Goal: Information Seeking & Learning: Find specific page/section

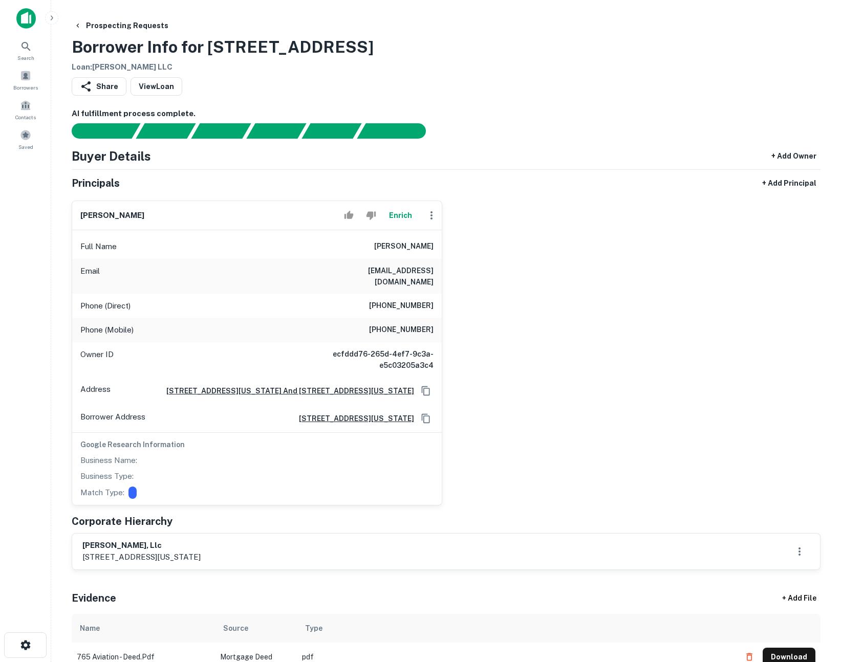
click at [654, 67] on div "Prospecting Requests Borrower Info for 765 Aviation Way Loan : WILLIAM R KLAERS…" at bounding box center [446, 44] width 749 height 57
click at [570, 274] on div "william r. klaers Enrich Full Name william r. klaers Email bill@westpacrestorat…" at bounding box center [441, 348] width 757 height 313
drag, startPoint x: 742, startPoint y: 65, endPoint x: 774, endPoint y: 6, distance: 67.3
click at [742, 65] on div "Prospecting Requests Borrower Info for 765 Aviation Way Loan : WILLIAM R KLAERS…" at bounding box center [446, 44] width 749 height 57
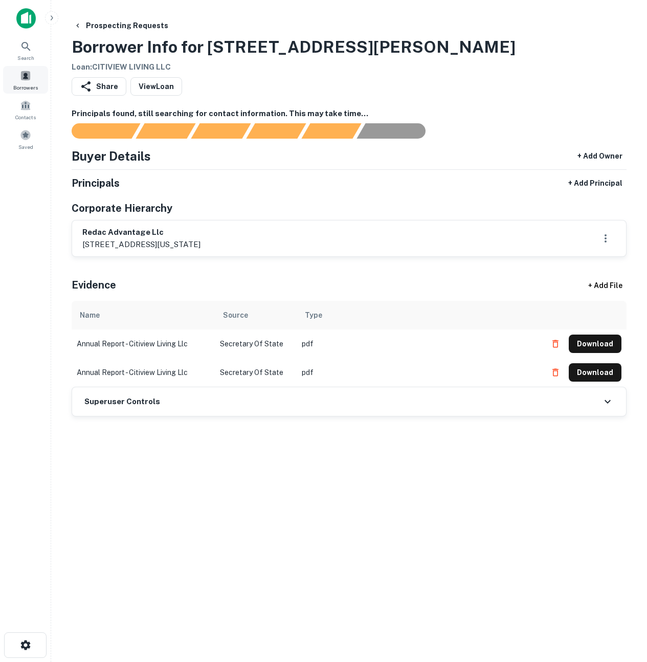
click at [29, 77] on span at bounding box center [25, 75] width 11 height 11
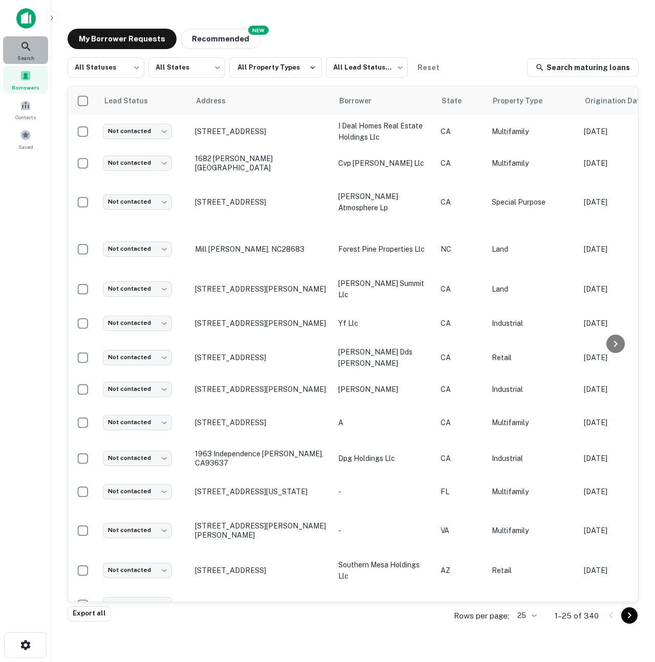
click at [28, 47] on icon at bounding box center [26, 46] width 12 height 12
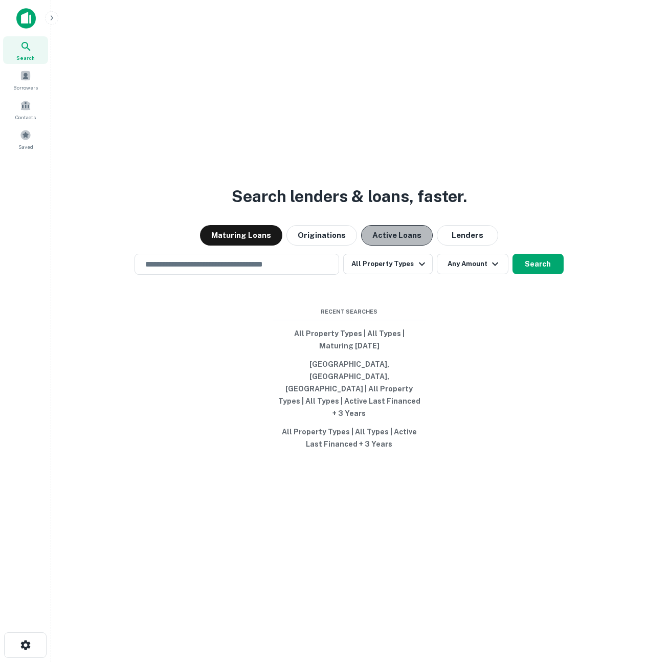
click at [392, 246] on button "Active Loans" at bounding box center [397, 235] width 72 height 20
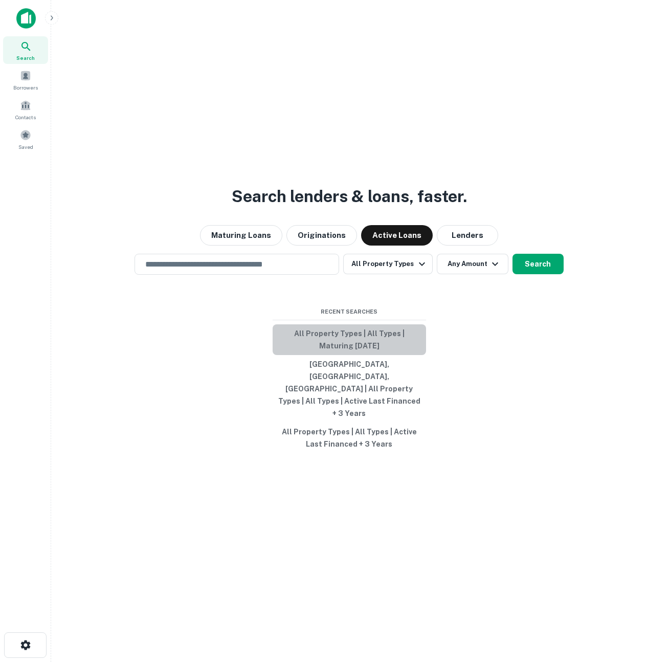
click at [352, 355] on button "All Property Types | All Types | Maturing [DATE]" at bounding box center [349, 339] width 153 height 31
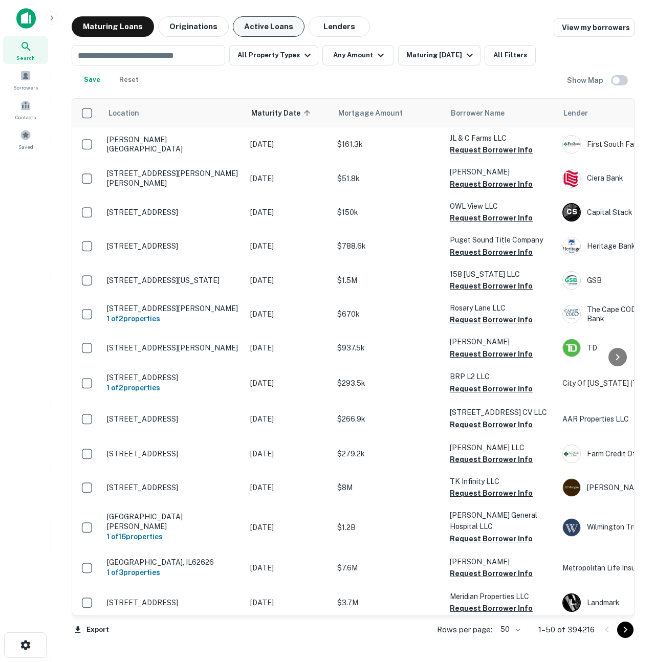
click at [265, 34] on button "Active Loans" at bounding box center [269, 26] width 72 height 20
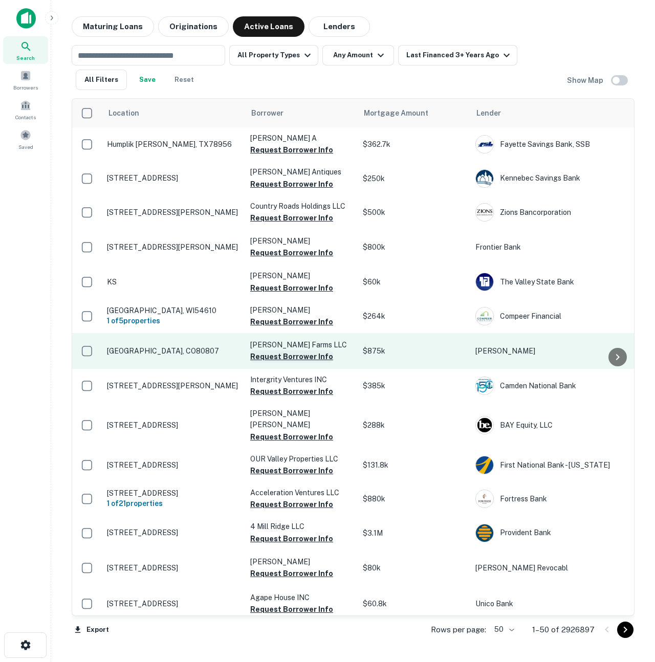
click at [292, 357] on button "Request Borrower Info" at bounding box center [291, 356] width 83 height 12
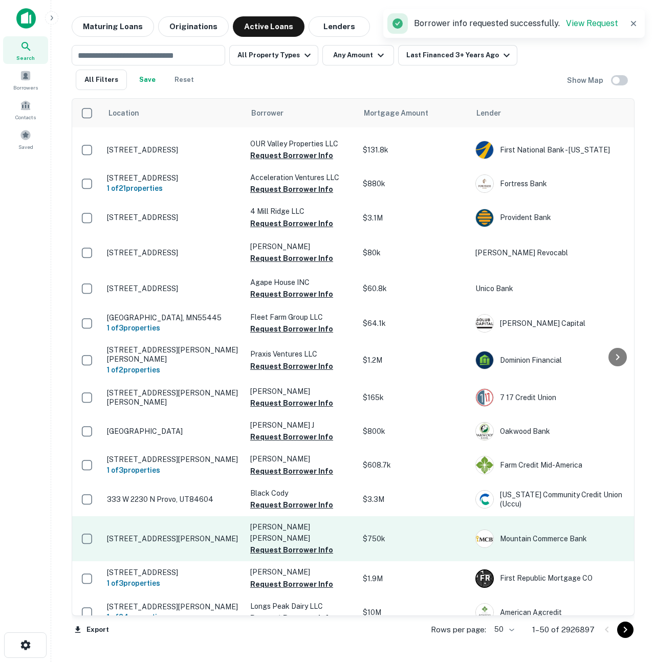
scroll to position [328, 0]
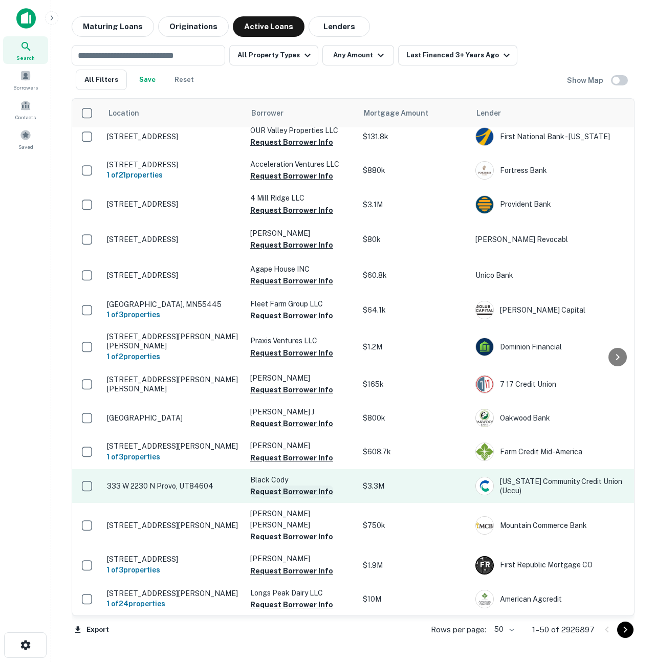
click at [289, 486] on button "Request Borrower Info" at bounding box center [291, 492] width 83 height 12
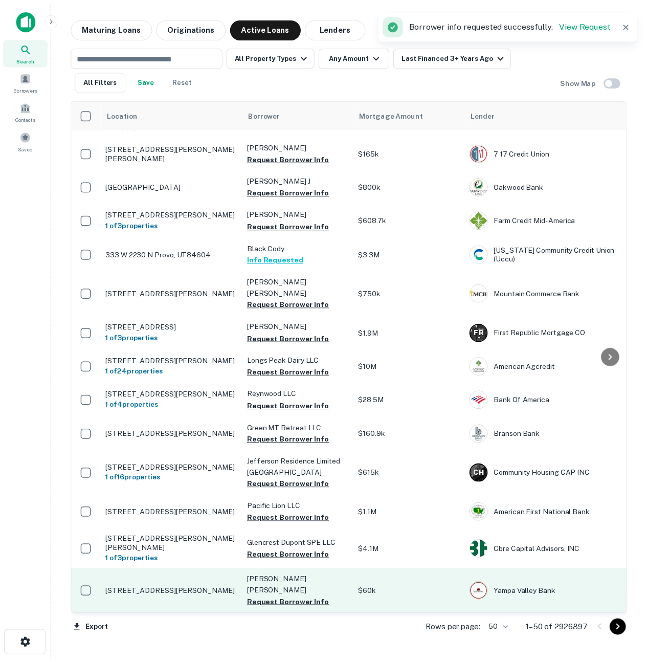
scroll to position [619, 0]
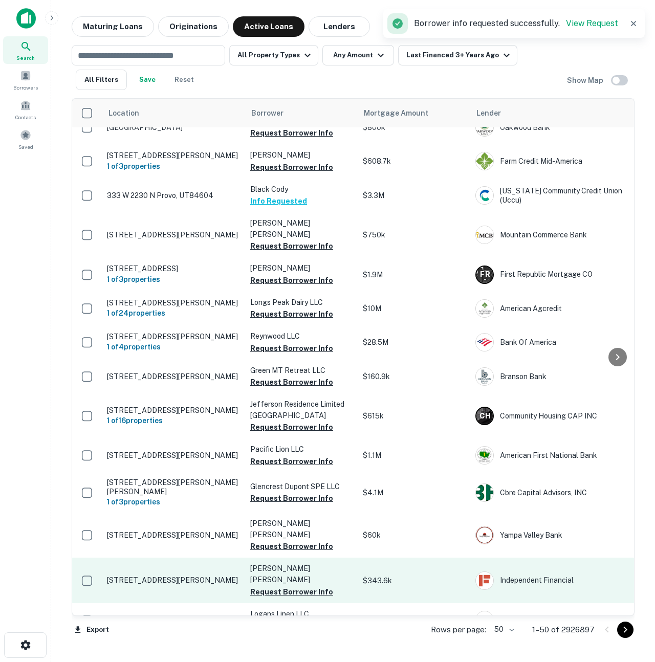
click at [197, 558] on td "16700 Milwaukee St Justin, TX76247" at bounding box center [173, 580] width 143 height 45
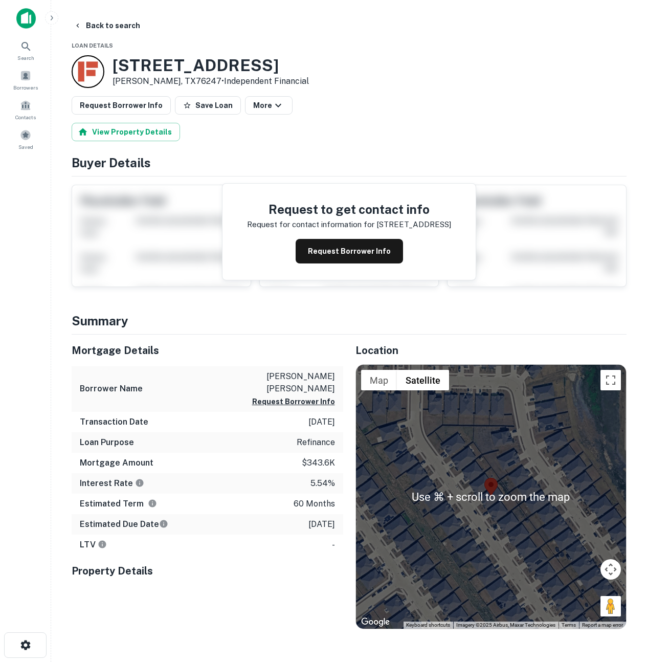
scroll to position [6, 0]
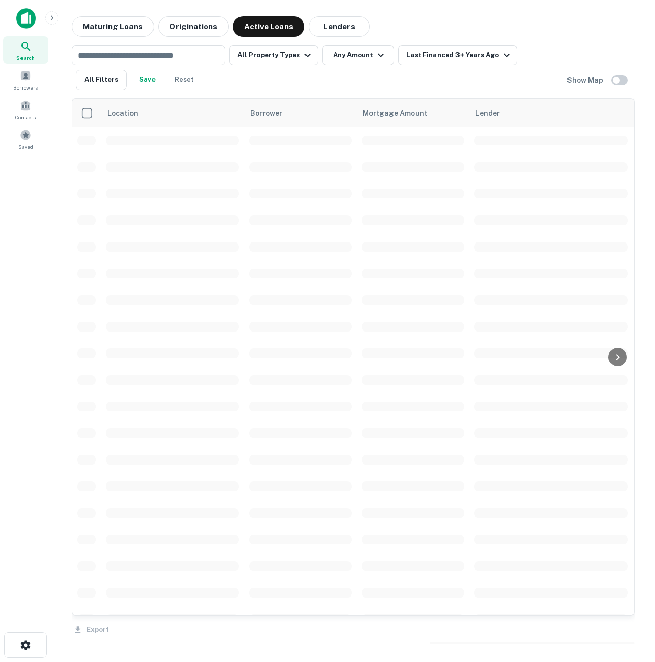
scroll to position [619, 0]
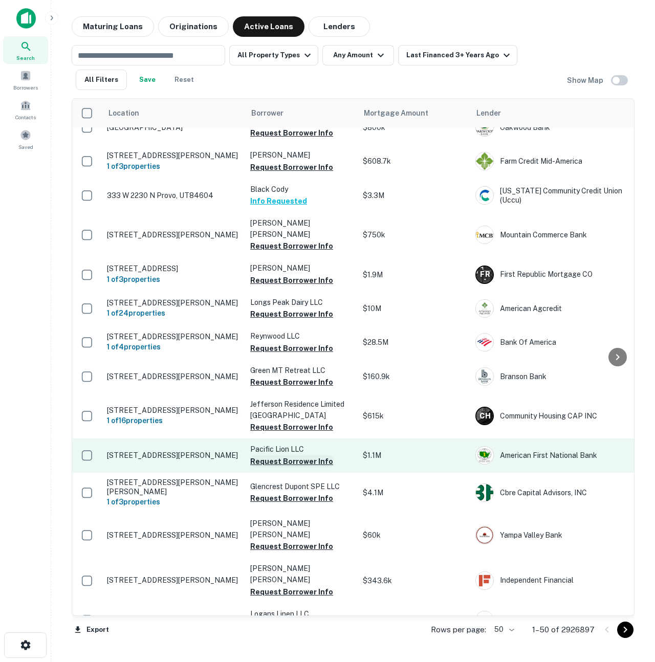
click at [286, 455] on button "Request Borrower Info" at bounding box center [291, 461] width 83 height 12
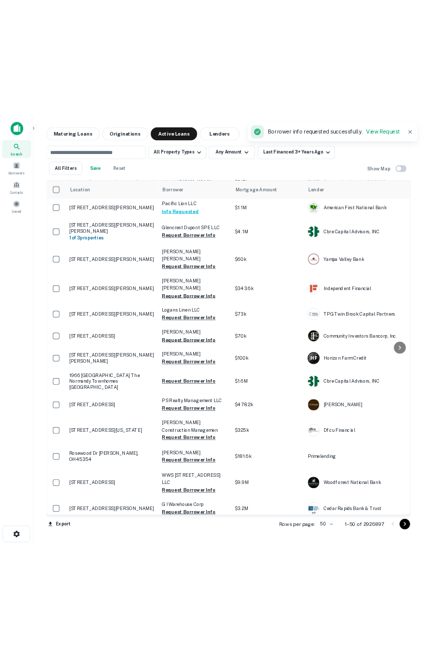
scroll to position [1035, 0]
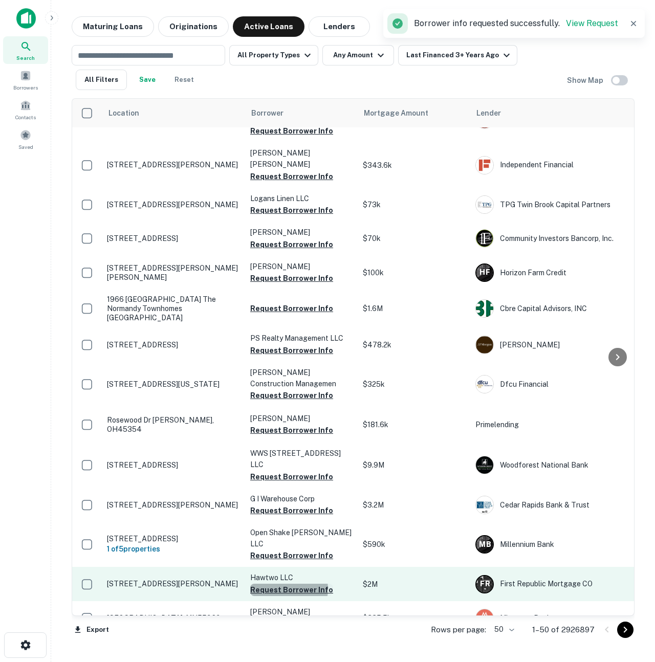
click at [288, 584] on button "Request Borrower Info" at bounding box center [291, 590] width 83 height 12
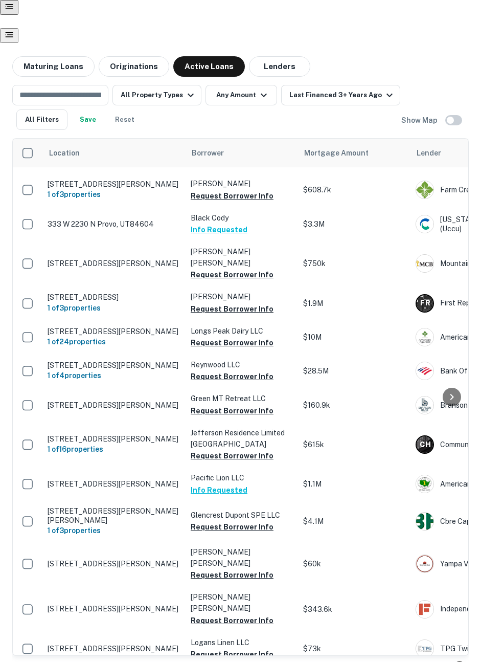
scroll to position [632, 0]
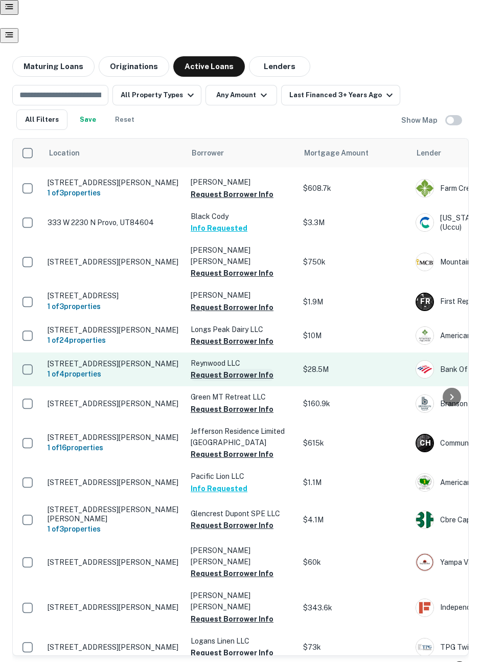
click at [229, 369] on button "Request Borrower Info" at bounding box center [232, 375] width 83 height 12
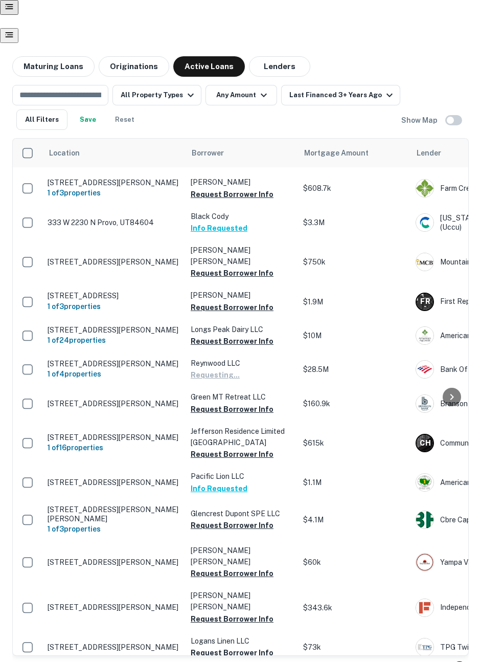
scroll to position [1014, 0]
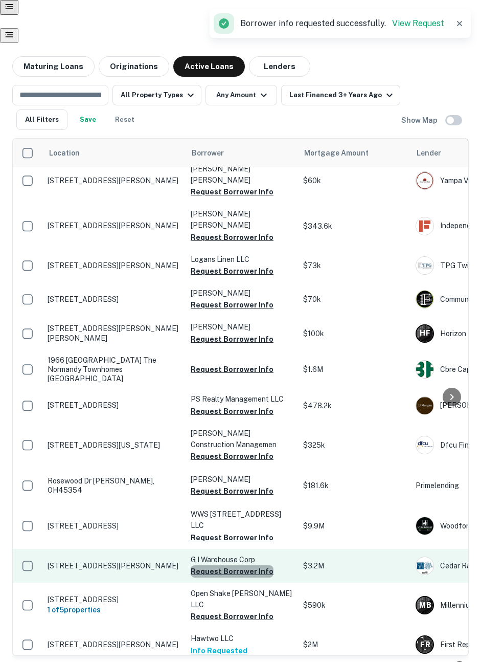
click at [232, 565] on button "Request Borrower Info" at bounding box center [232, 571] width 83 height 12
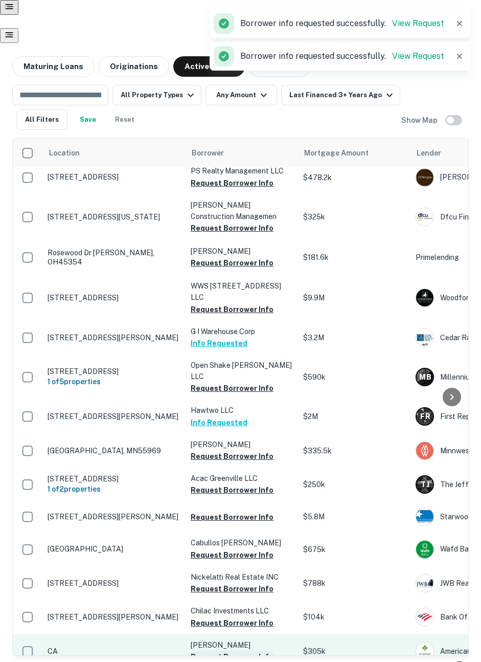
scroll to position [1277, 0]
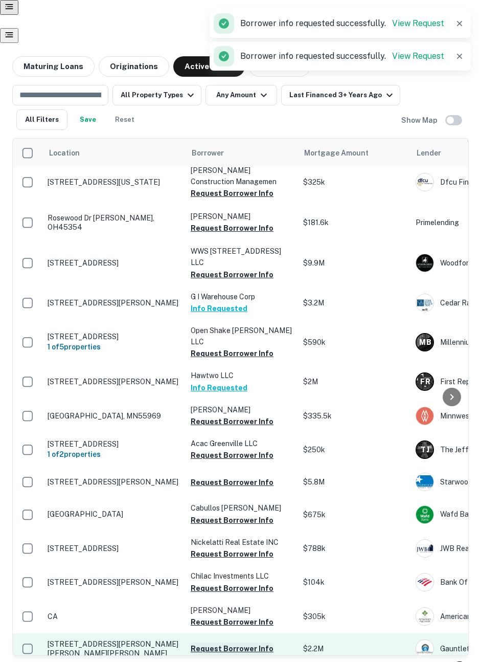
click at [231, 643] on button "Request Borrower Info" at bounding box center [232, 649] width 83 height 12
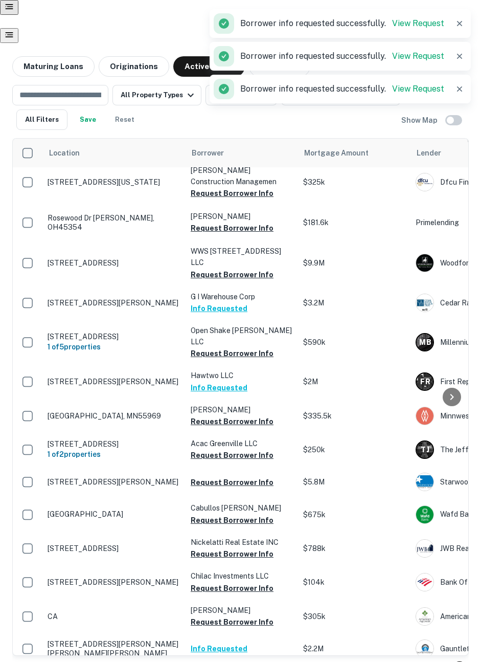
scroll to position [6, 0]
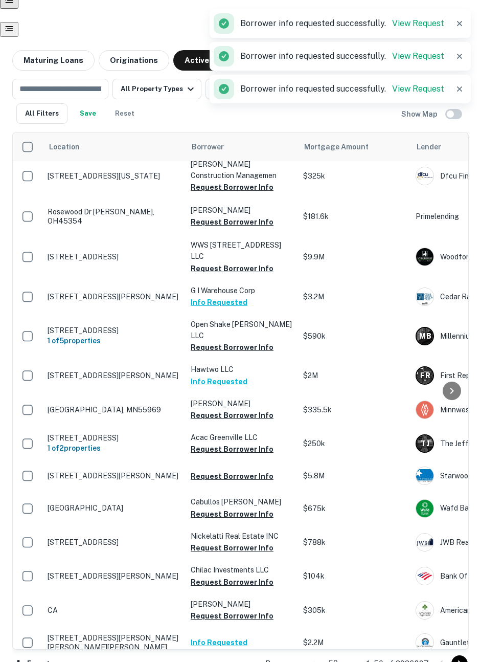
click at [464, 657] on icon "Go to next page" at bounding box center [460, 663] width 12 height 12
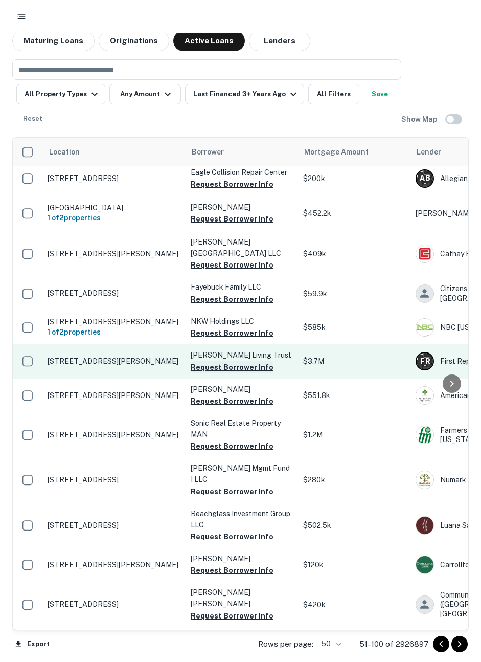
click at [238, 361] on button "Request Borrower Info" at bounding box center [232, 367] width 83 height 12
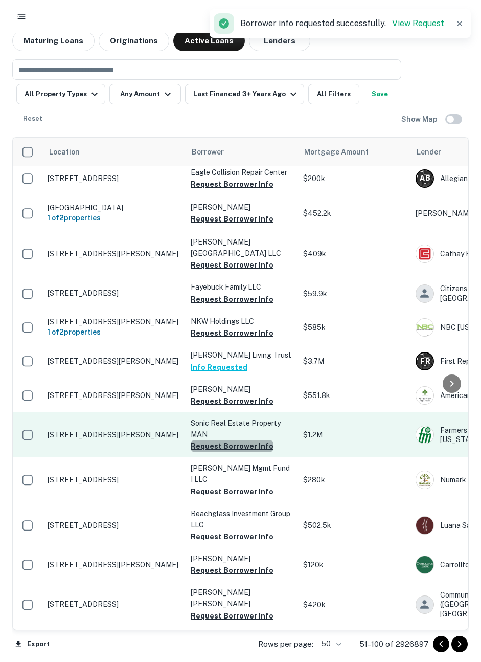
click at [233, 440] on button "Request Borrower Info" at bounding box center [232, 446] width 83 height 12
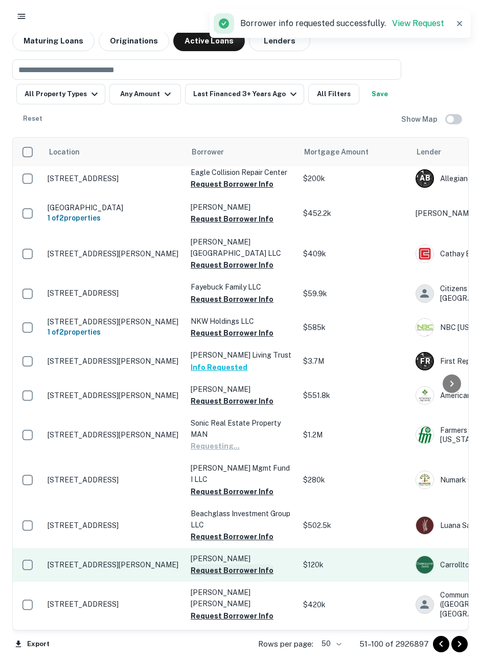
scroll to position [1328, 0]
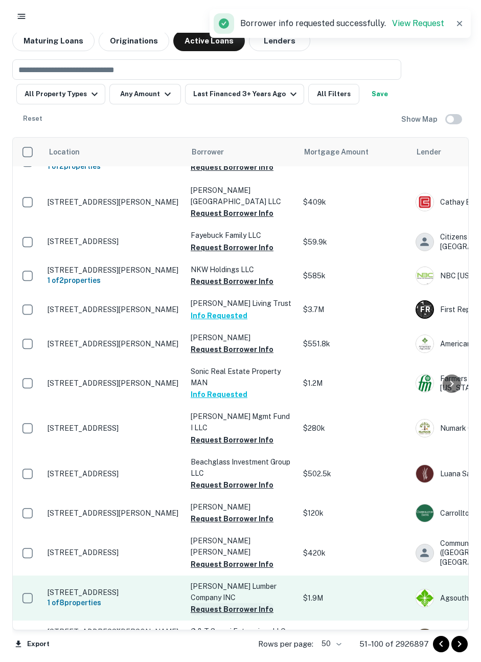
click at [231, 603] on button "Request Borrower Info" at bounding box center [232, 609] width 83 height 12
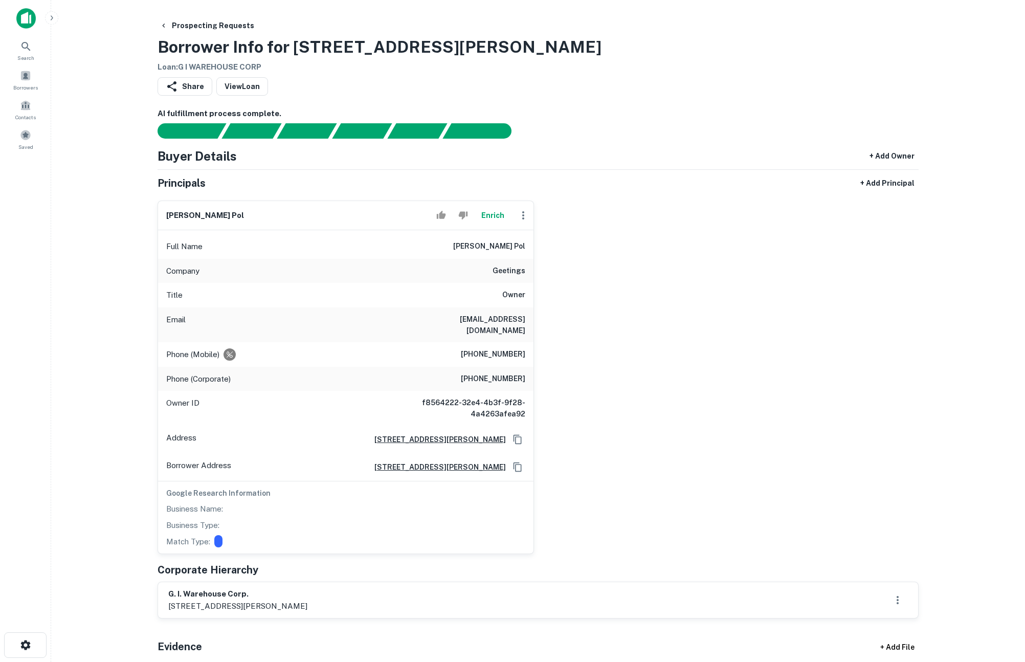
click at [720, 278] on div "lana k. pol Enrich Full Name lana k. pol Company geetings Title Owner Email lan…" at bounding box center [534, 373] width 770 height 362
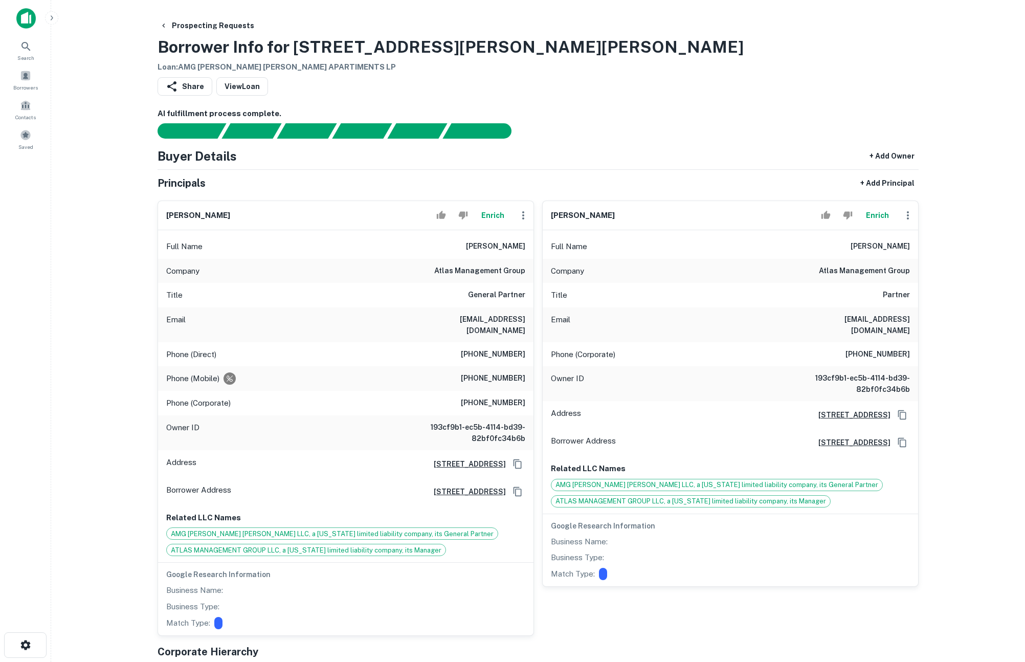
click at [490, 212] on button "Enrich" at bounding box center [492, 215] width 33 height 20
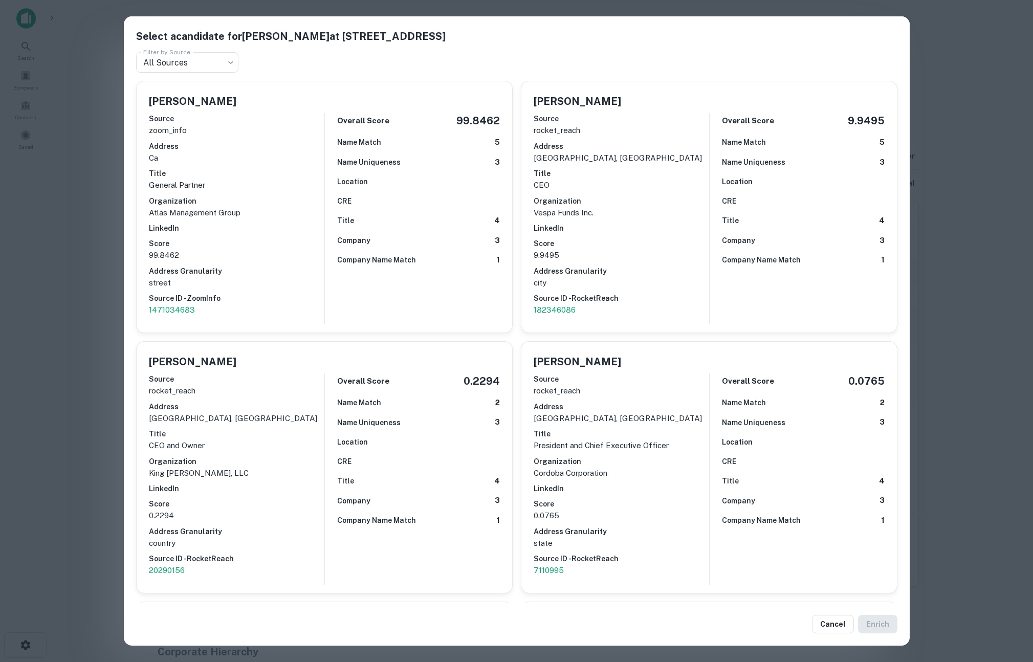
click at [68, 309] on div "Select a candidate for George Mazis at 4455 Morena Blvd Ste 208 Filter by Sourc…" at bounding box center [516, 331] width 1033 height 662
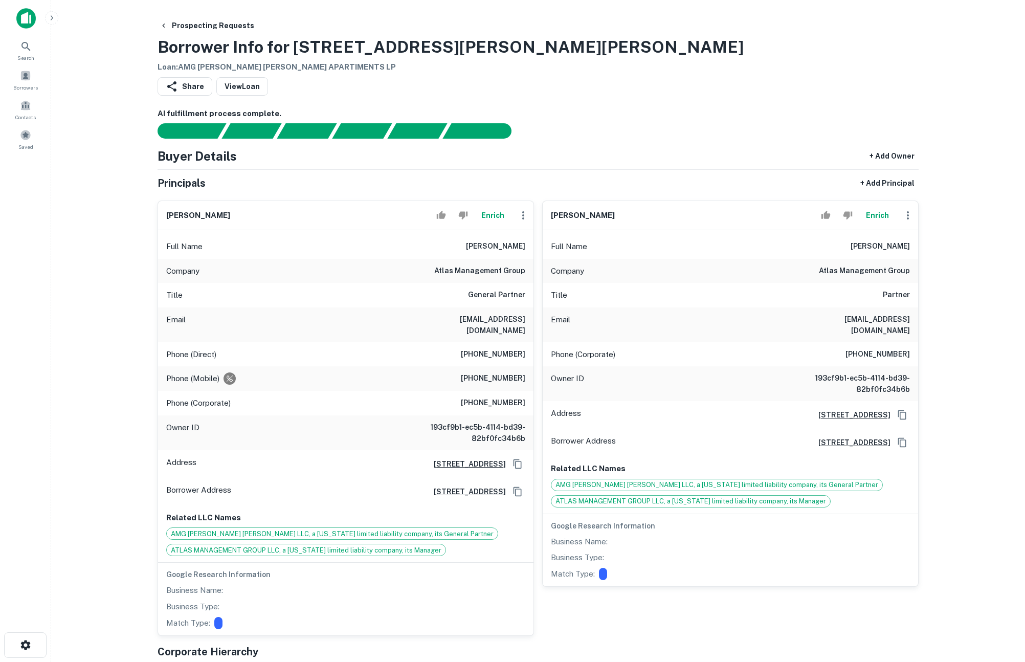
click at [881, 211] on button "Enrich" at bounding box center [877, 215] width 33 height 20
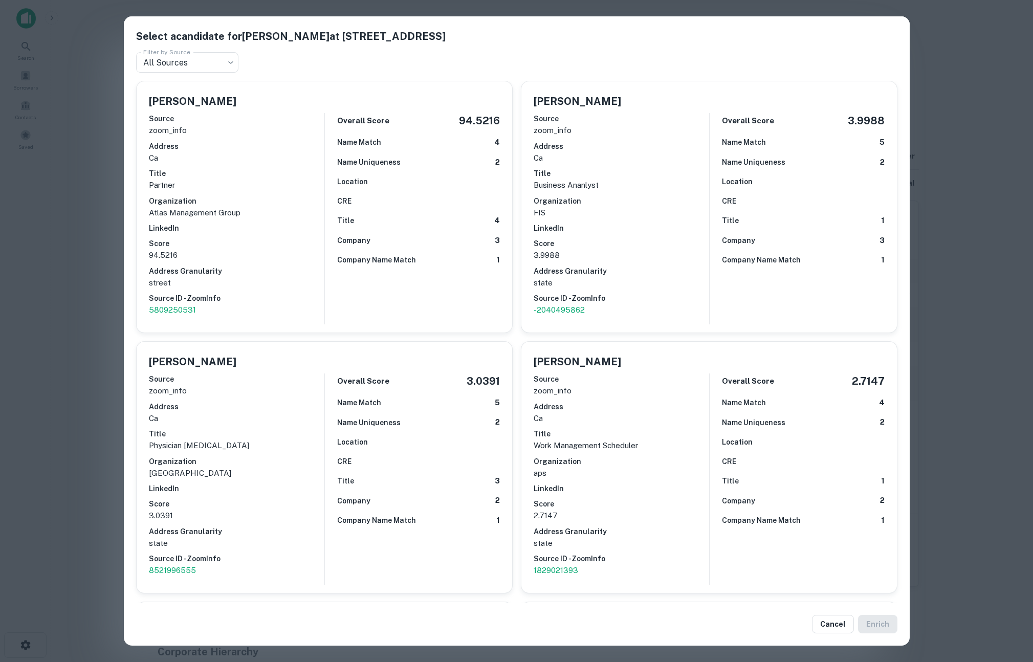
click at [101, 231] on div "Select a candidate for Steve Huffman at 4455 Morena Blvd Ste 208 Filter by Sour…" at bounding box center [516, 331] width 1033 height 662
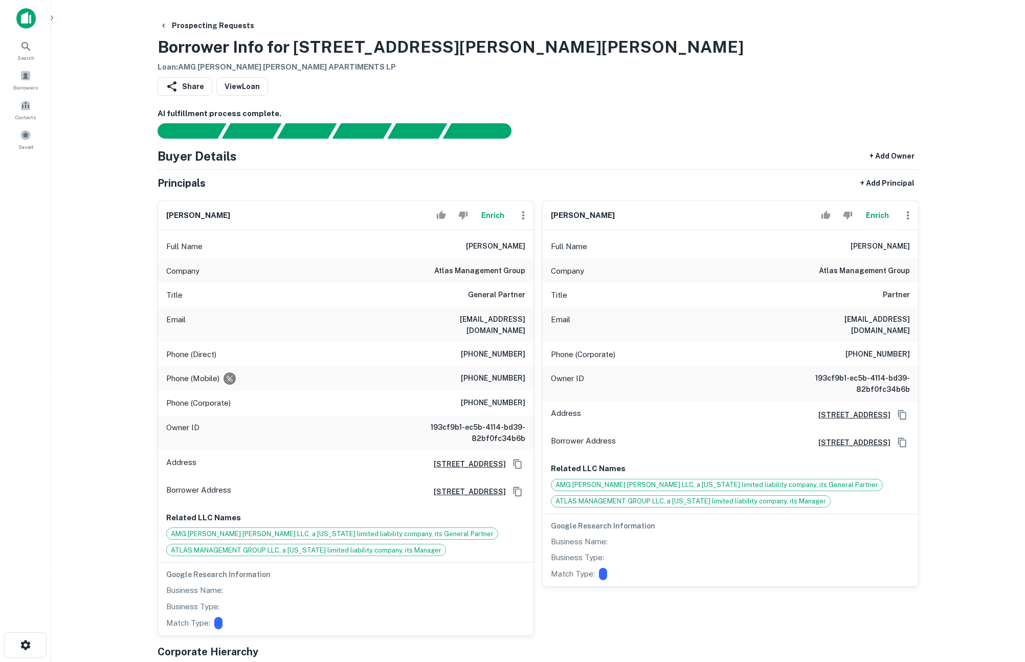
click at [880, 221] on button "Enrich" at bounding box center [877, 215] width 33 height 20
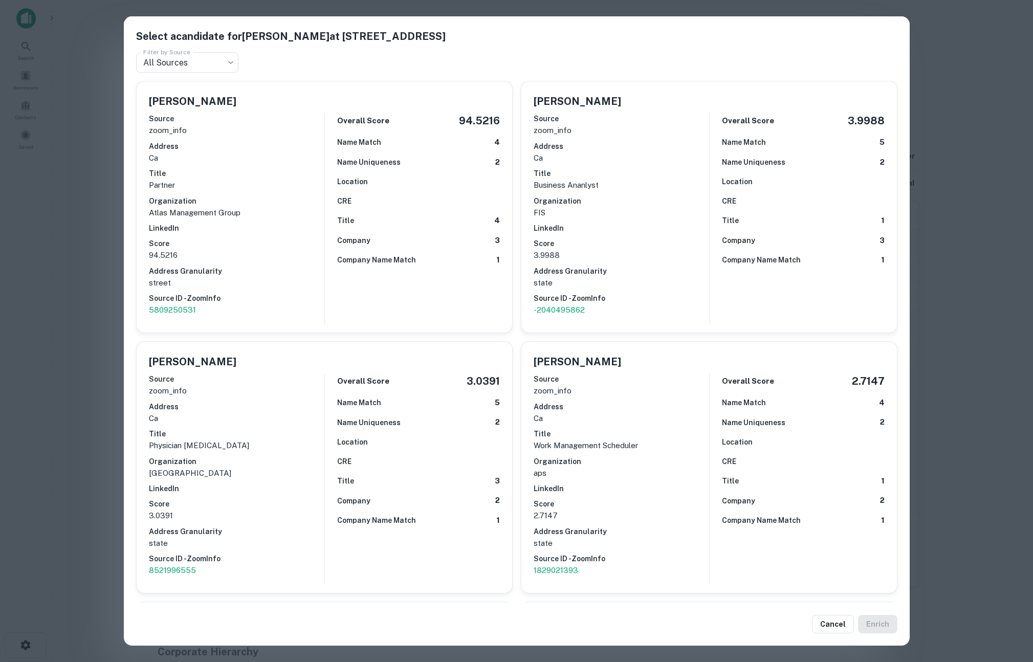
click at [976, 102] on div "Select a candidate for Steve Huffman at 4455 Morena Blvd Ste 208 Filter by Sour…" at bounding box center [516, 331] width 1033 height 662
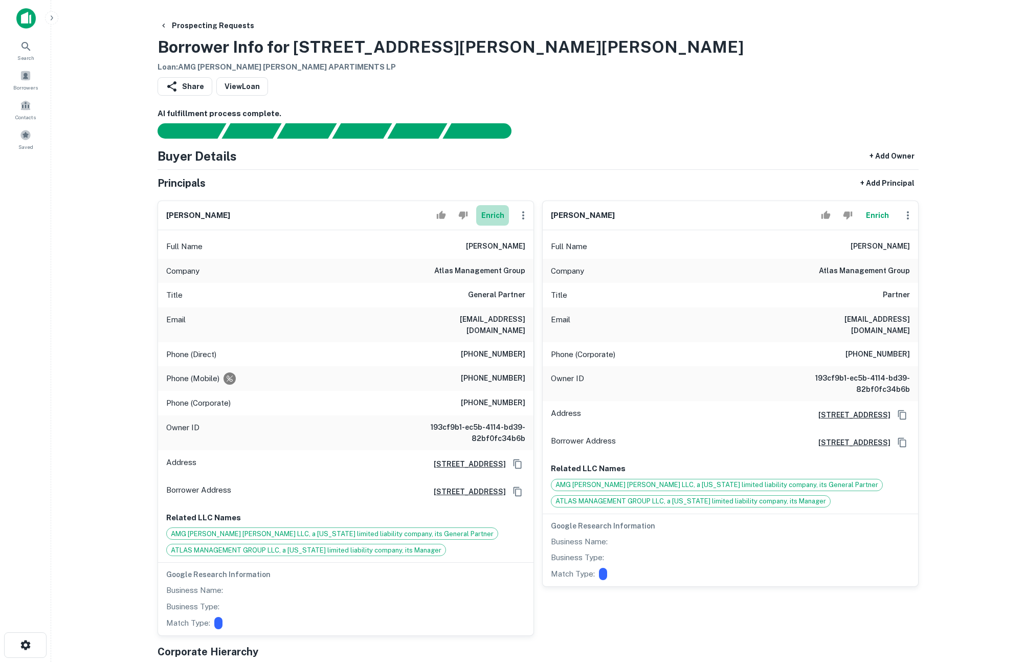
click at [489, 216] on button "Enrich" at bounding box center [492, 215] width 33 height 20
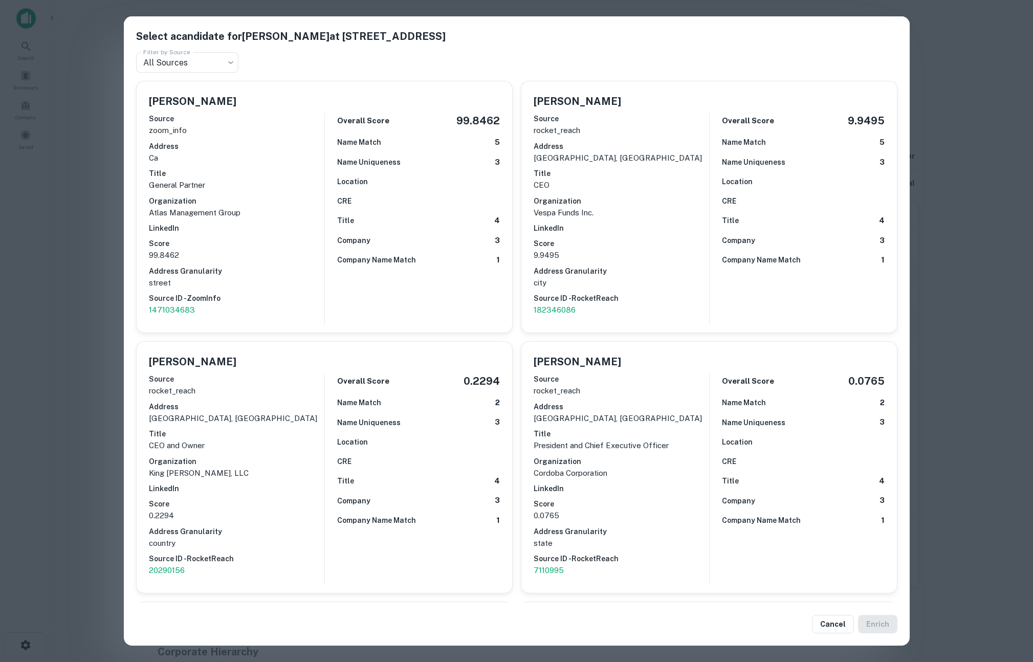
drag, startPoint x: 959, startPoint y: 69, endPoint x: 763, endPoint y: 16, distance: 203.4
click at [958, 68] on div "Select a candidate for George Mazis at 4455 Morena Blvd Ste 208 Filter by Sourc…" at bounding box center [516, 331] width 1033 height 662
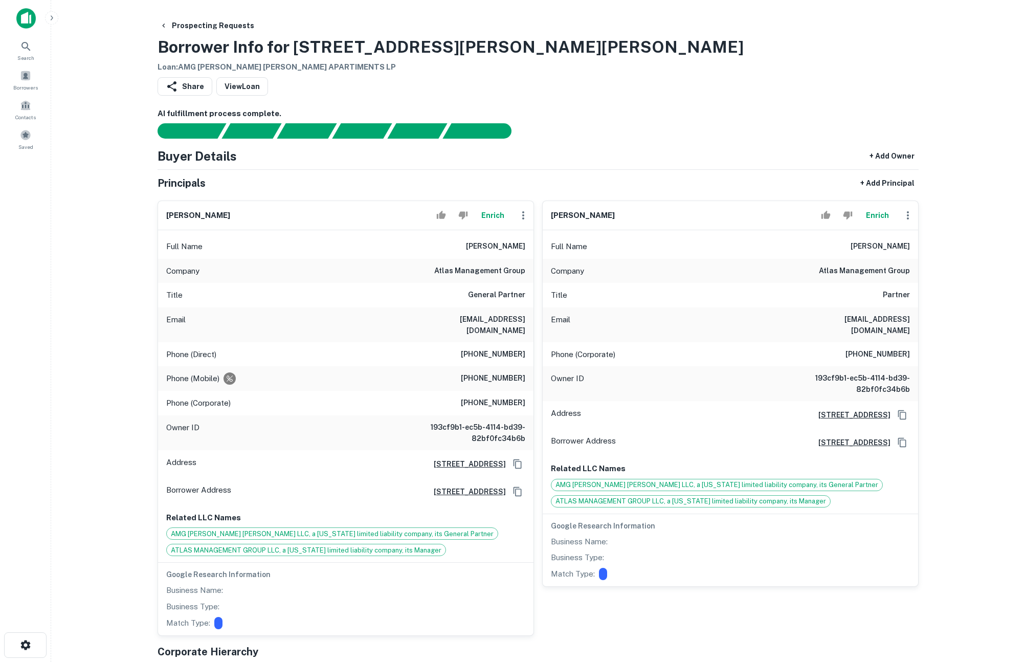
click at [957, 466] on main "Prospecting Requests Borrower Info for 7374 N Mona Lisa Rd Loan : AMG MONA LISA…" at bounding box center [538, 331] width 974 height 662
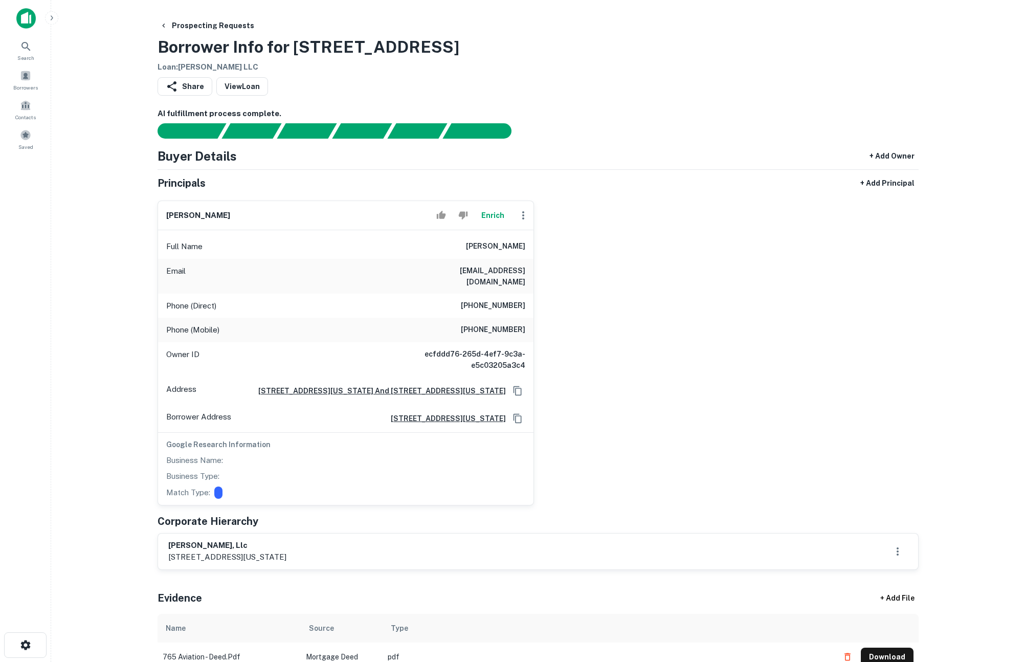
click at [892, 269] on div "[PERSON_NAME] Enrich Full Name [PERSON_NAME] Email [EMAIL_ADDRESS][DOMAIN_NAME]…" at bounding box center [534, 348] width 770 height 313
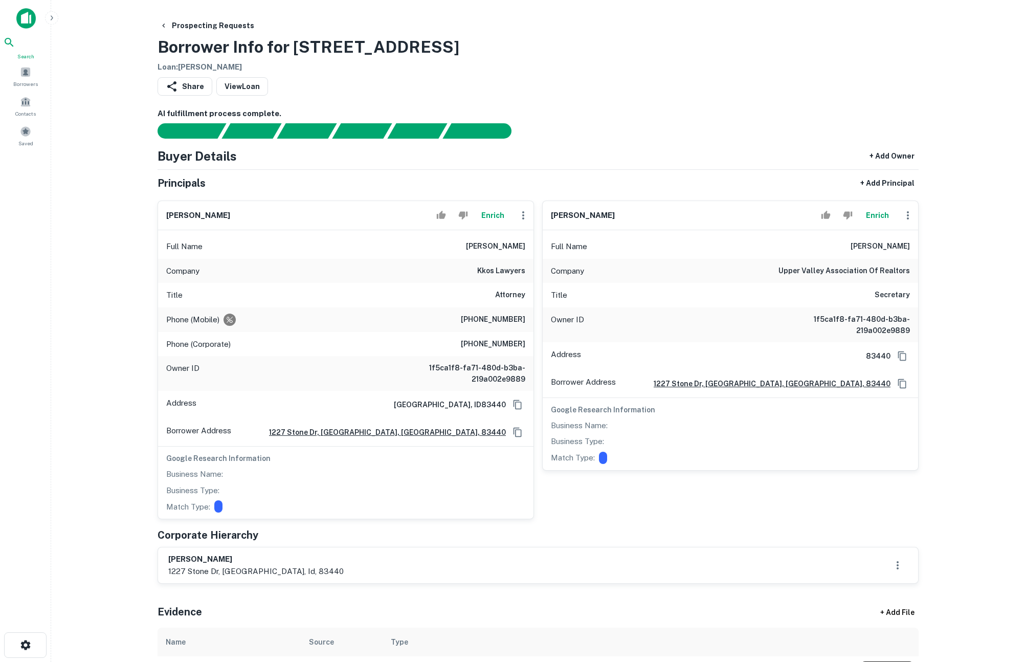
click at [29, 54] on span "Search" at bounding box center [25, 56] width 45 height 8
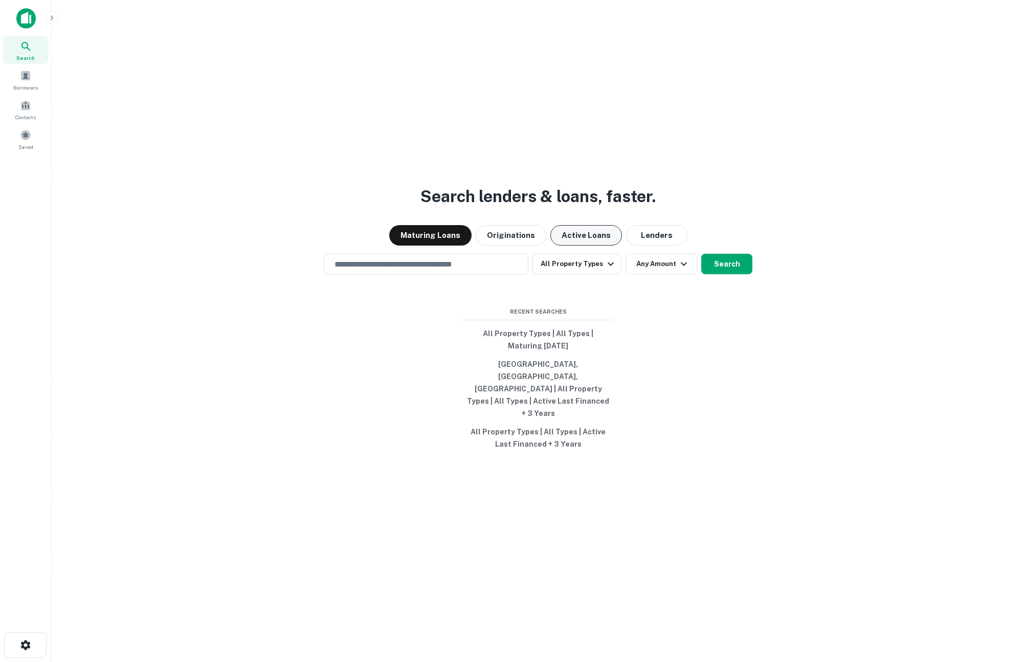
click at [594, 246] on button "Active Loans" at bounding box center [587, 235] width 72 height 20
click at [562, 274] on button "All Property Types" at bounding box center [577, 264] width 89 height 20
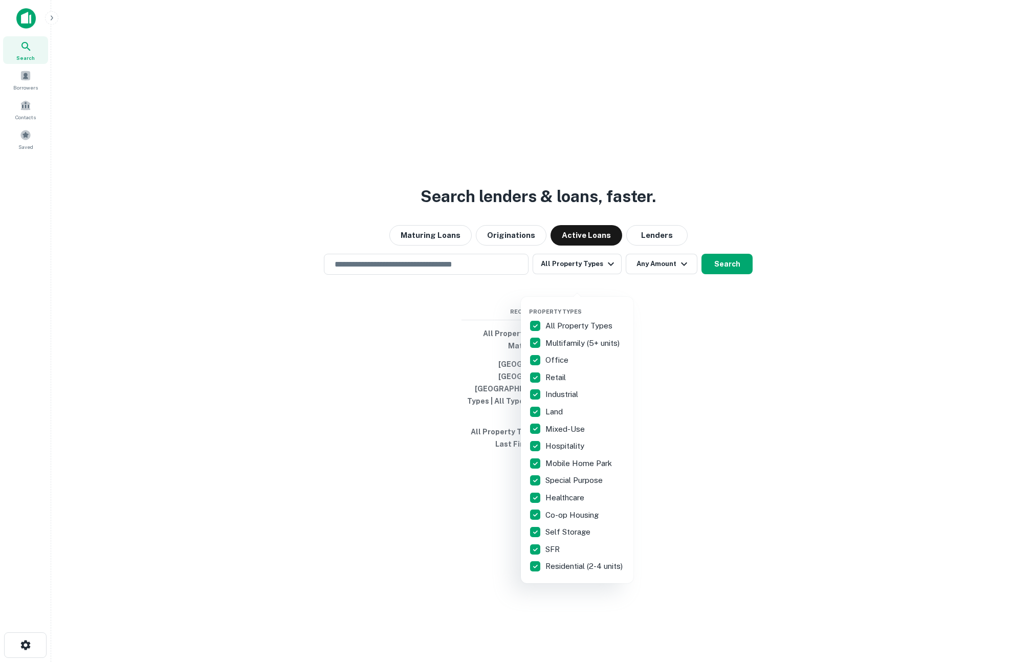
click at [425, 328] on div at bounding box center [516, 331] width 1033 height 662
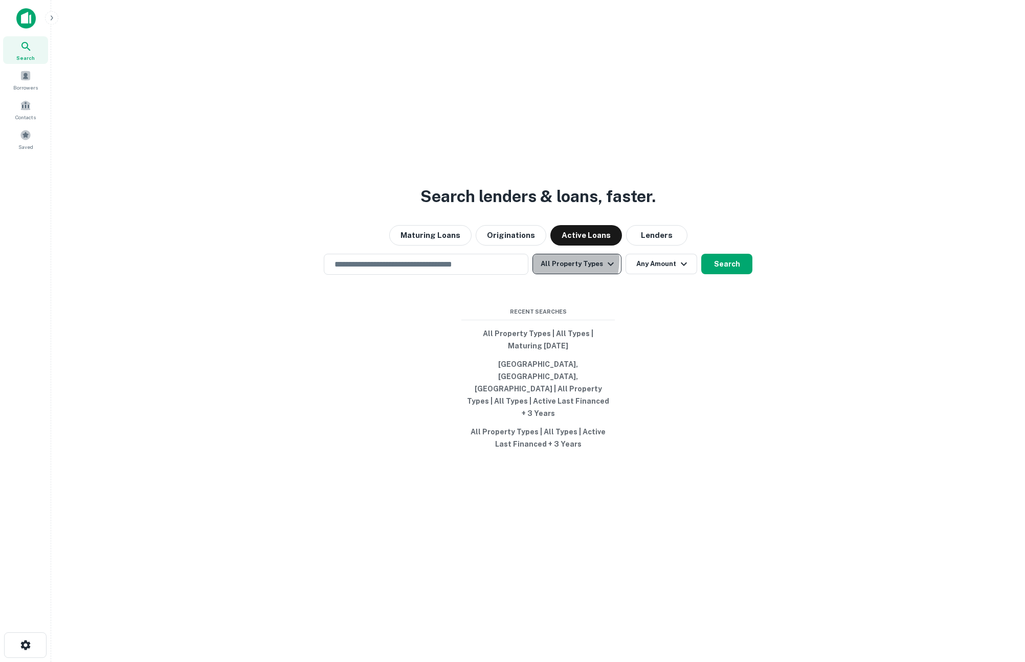
click at [556, 274] on button "All Property Types" at bounding box center [577, 264] width 89 height 20
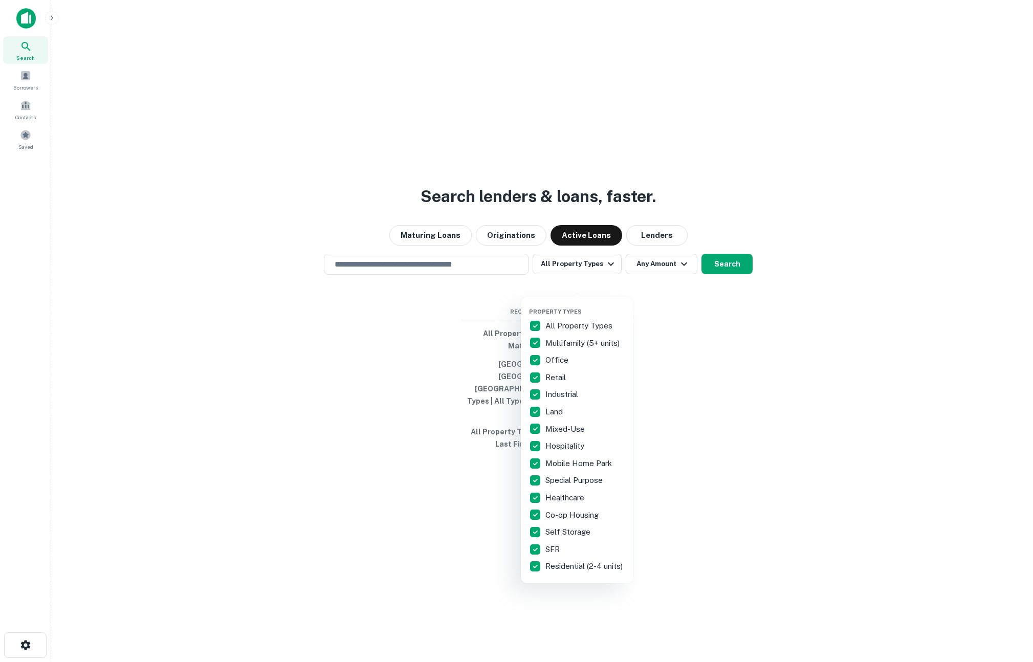
click at [435, 280] on div at bounding box center [516, 331] width 1033 height 662
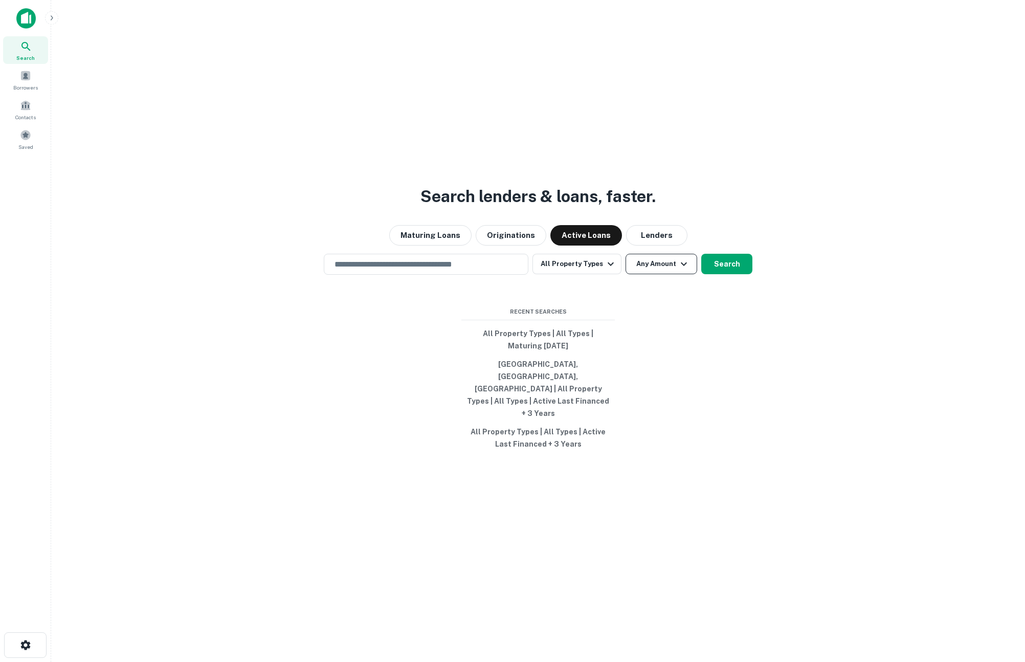
click at [646, 274] on button "Any Amount" at bounding box center [662, 264] width 72 height 20
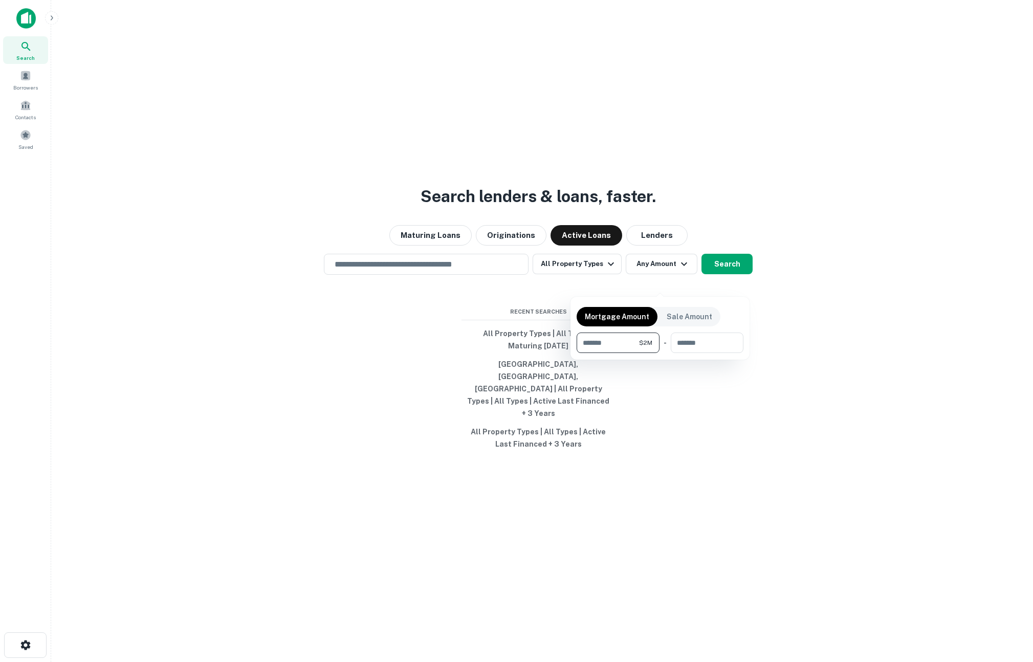
type input "*******"
click at [449, 284] on div at bounding box center [516, 331] width 1033 height 662
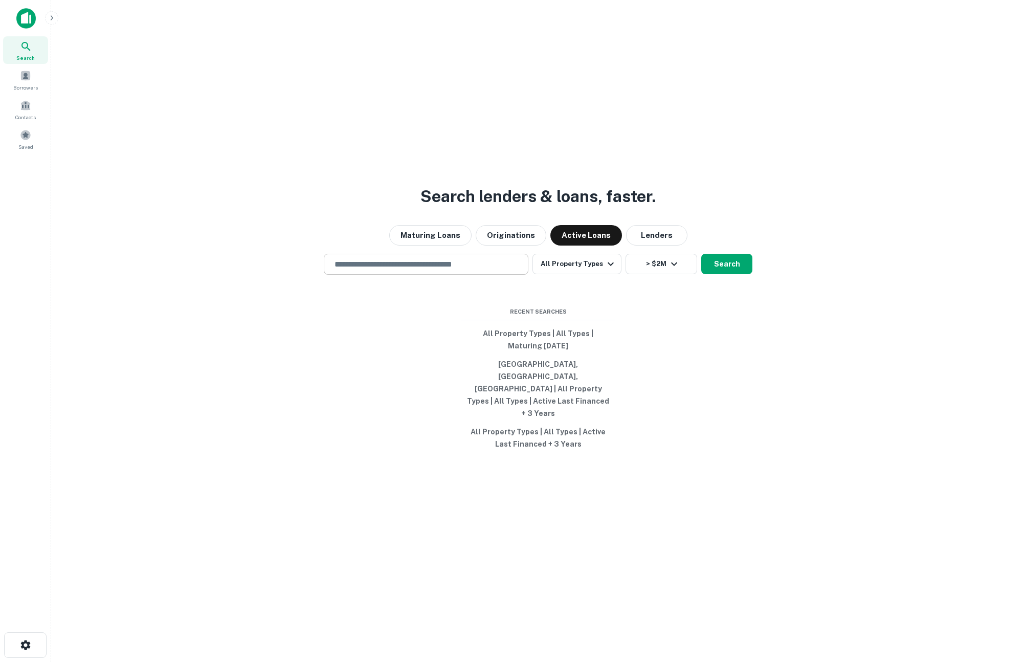
click at [444, 270] on input "text" at bounding box center [425, 264] width 195 height 12
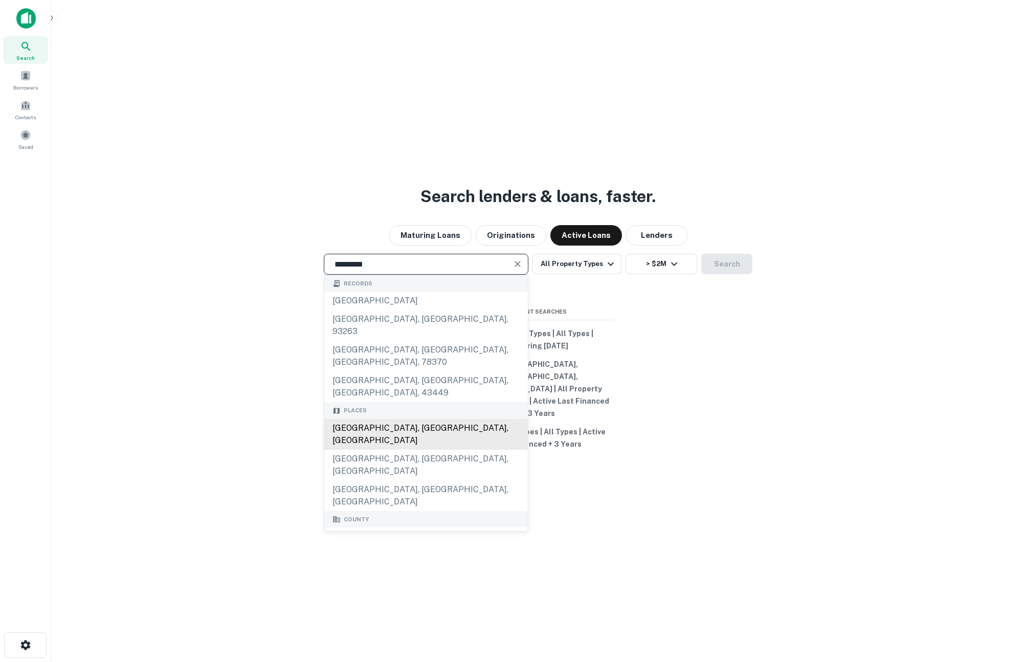
click at [365, 419] on div "San Diego, CA, USA" at bounding box center [426, 434] width 204 height 31
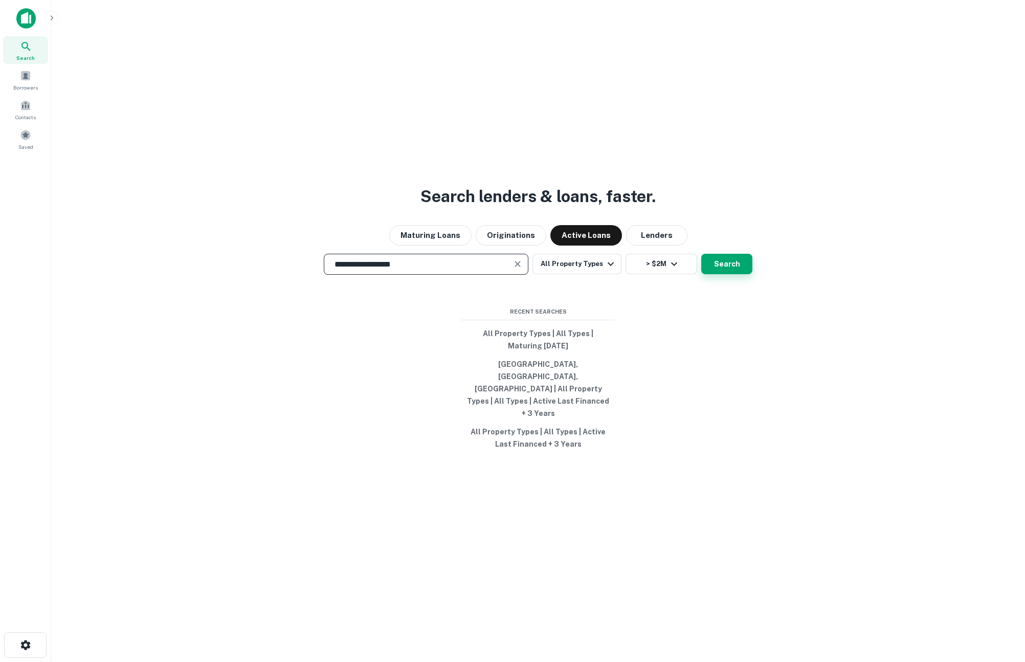
type input "**********"
click at [710, 274] on button "Search" at bounding box center [726, 264] width 51 height 20
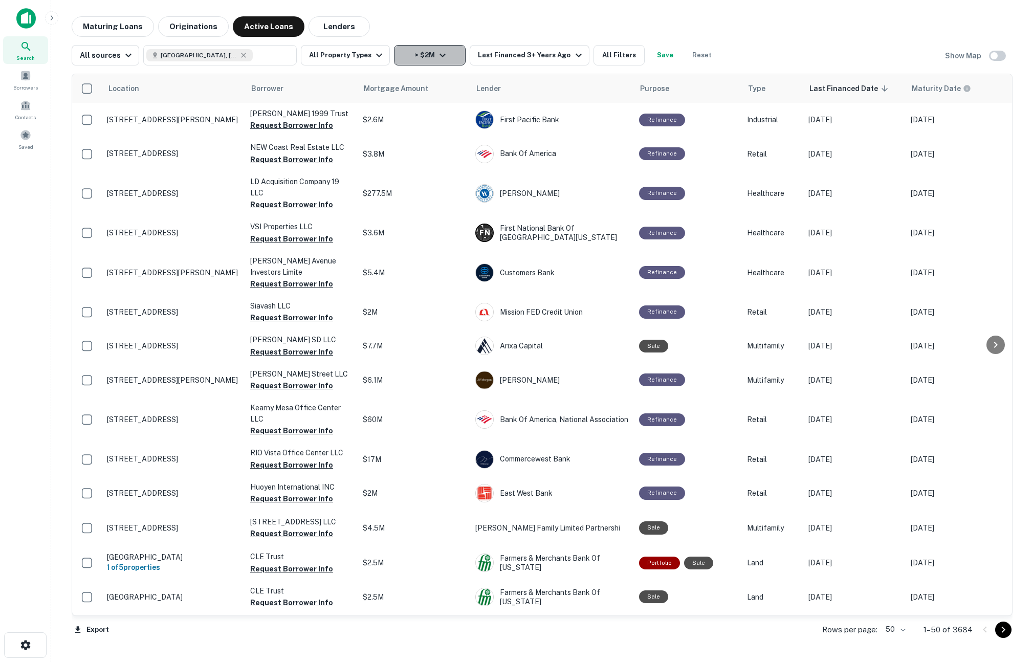
click at [420, 55] on button "> $2M" at bounding box center [430, 55] width 72 height 20
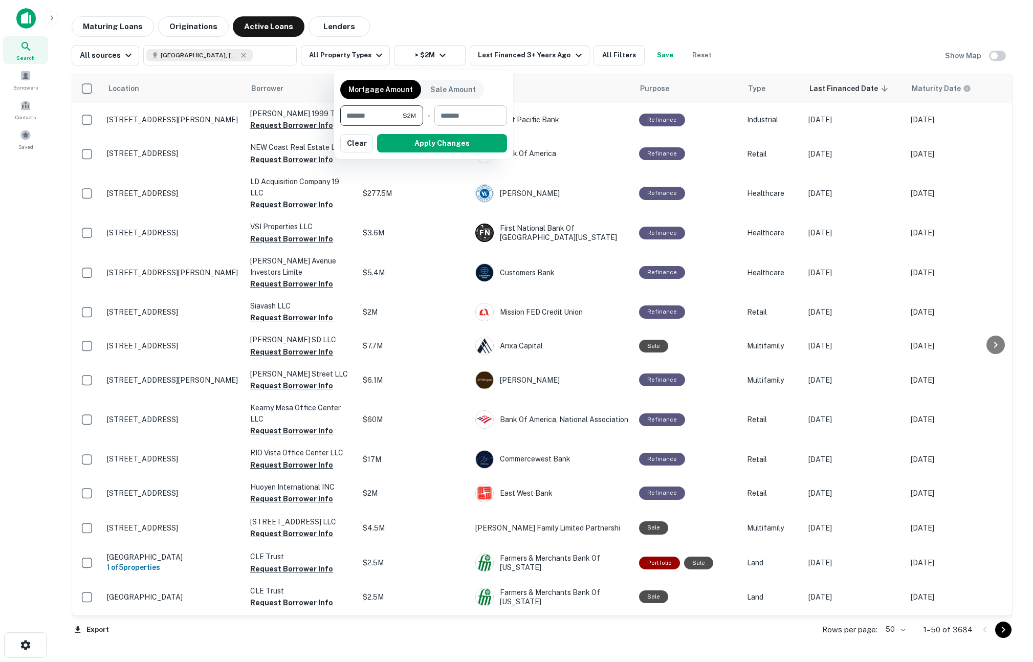
click at [469, 120] on input "number" at bounding box center [466, 115] width 65 height 20
type input "*******"
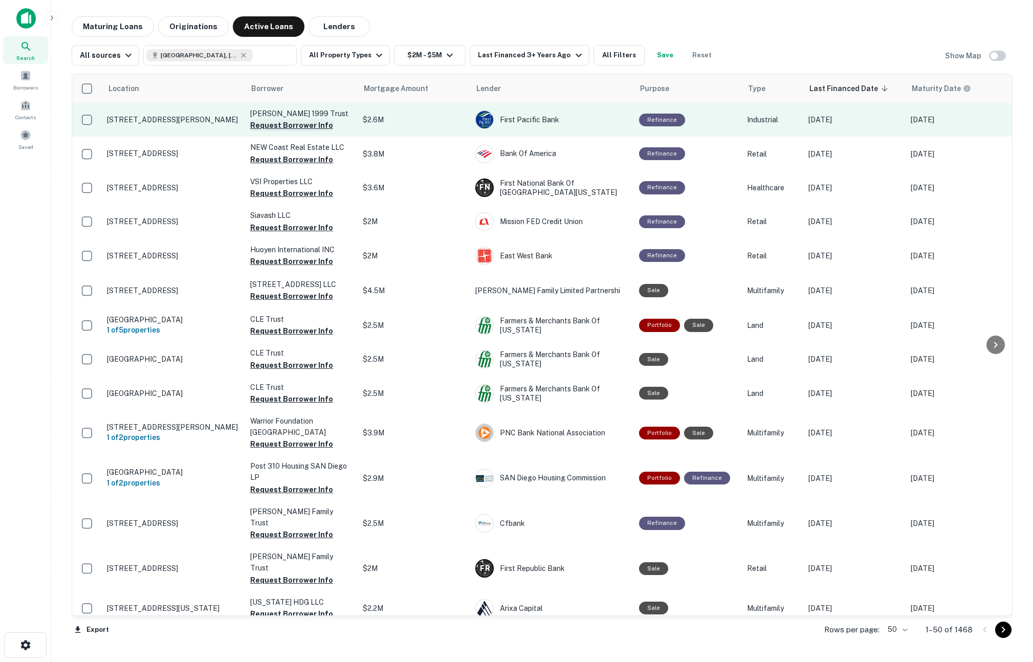
click at [286, 125] on button "Request Borrower Info" at bounding box center [291, 125] width 83 height 12
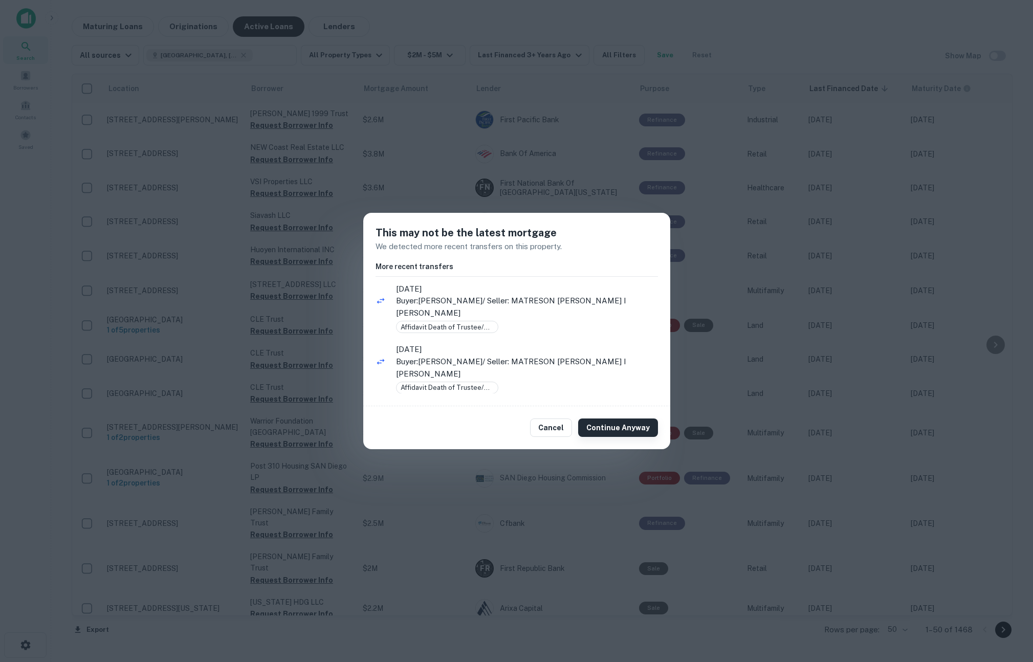
click at [613, 425] on button "Continue Anyway" at bounding box center [618, 428] width 80 height 18
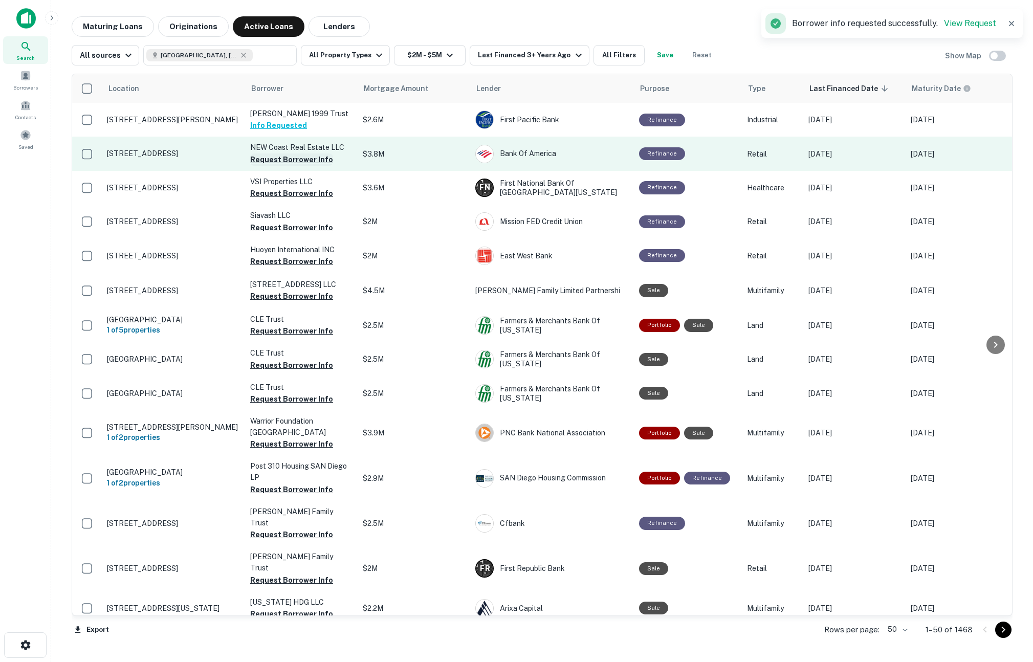
click at [293, 159] on button "Request Borrower Info" at bounding box center [291, 159] width 83 height 12
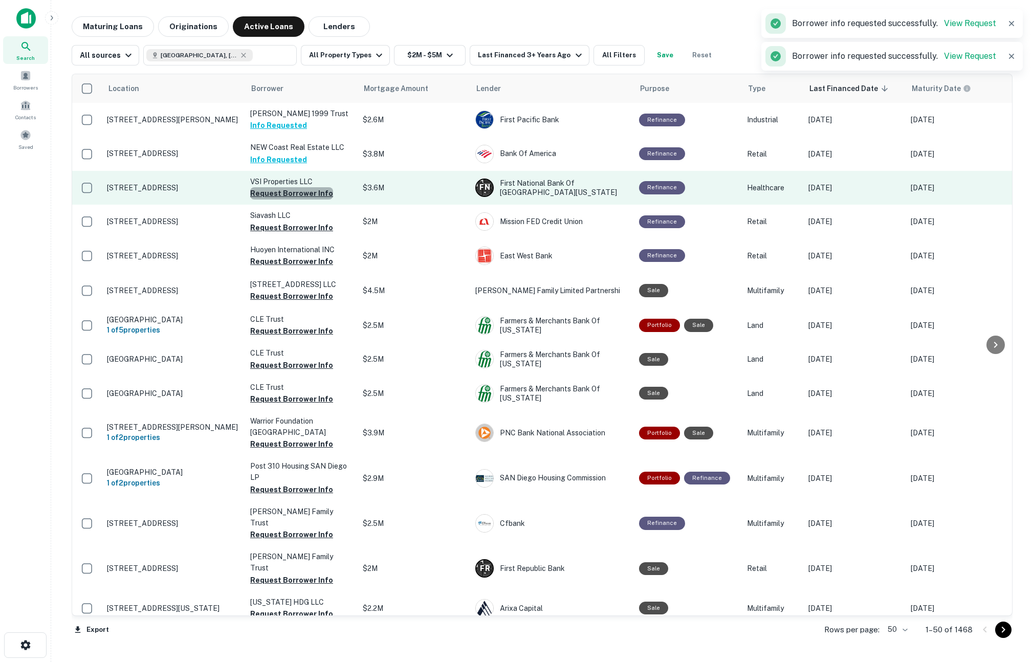
click at [293, 197] on button "Request Borrower Info" at bounding box center [291, 193] width 83 height 12
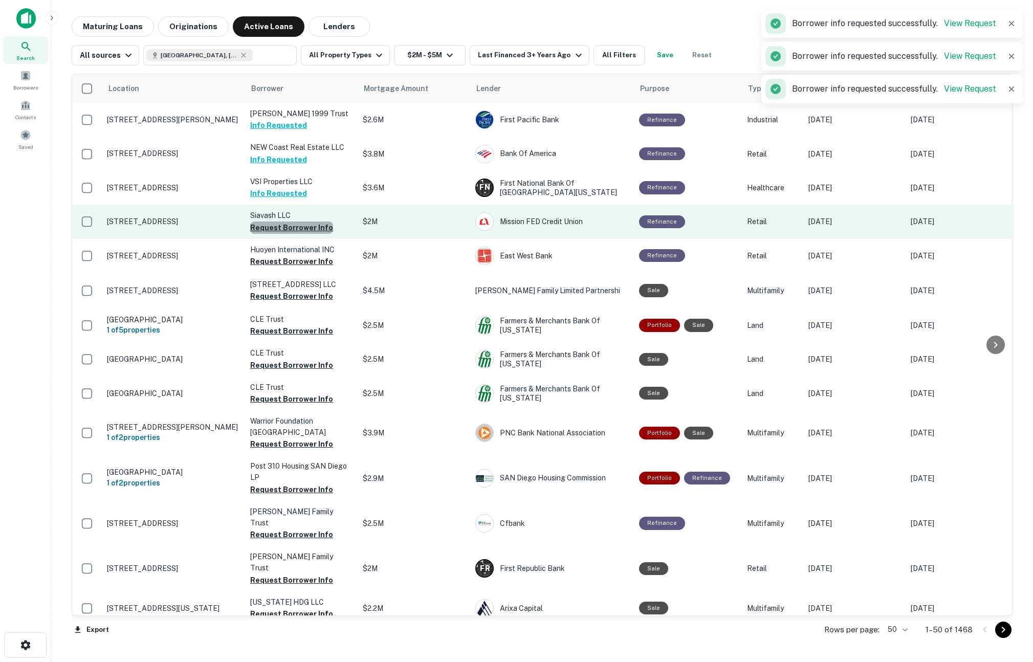
click at [296, 226] on button "Request Borrower Info" at bounding box center [291, 228] width 83 height 12
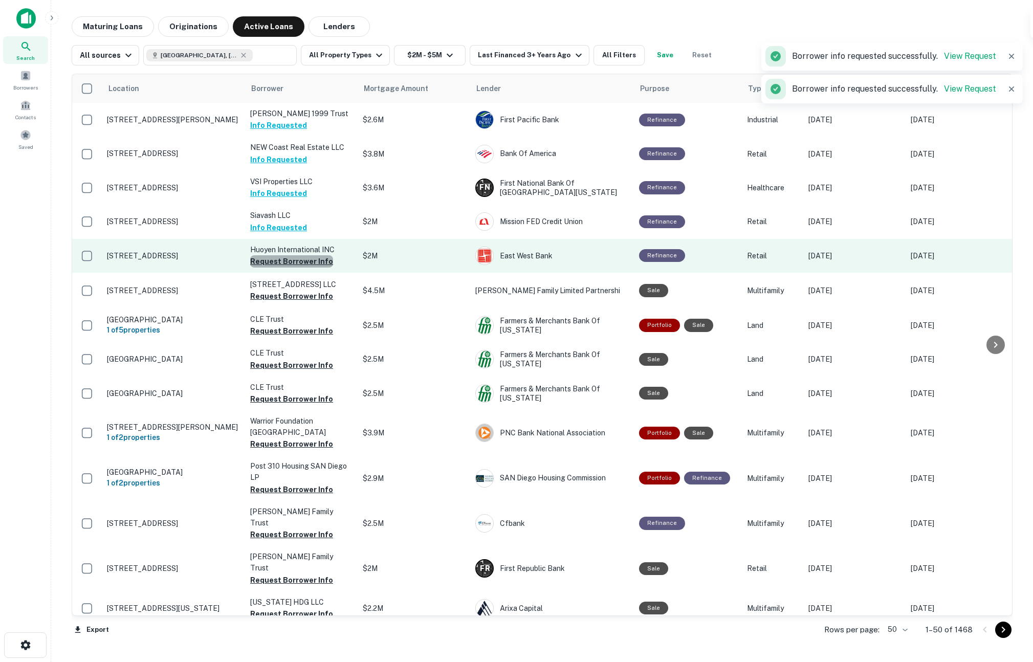
click at [303, 263] on button "Request Borrower Info" at bounding box center [291, 261] width 83 height 12
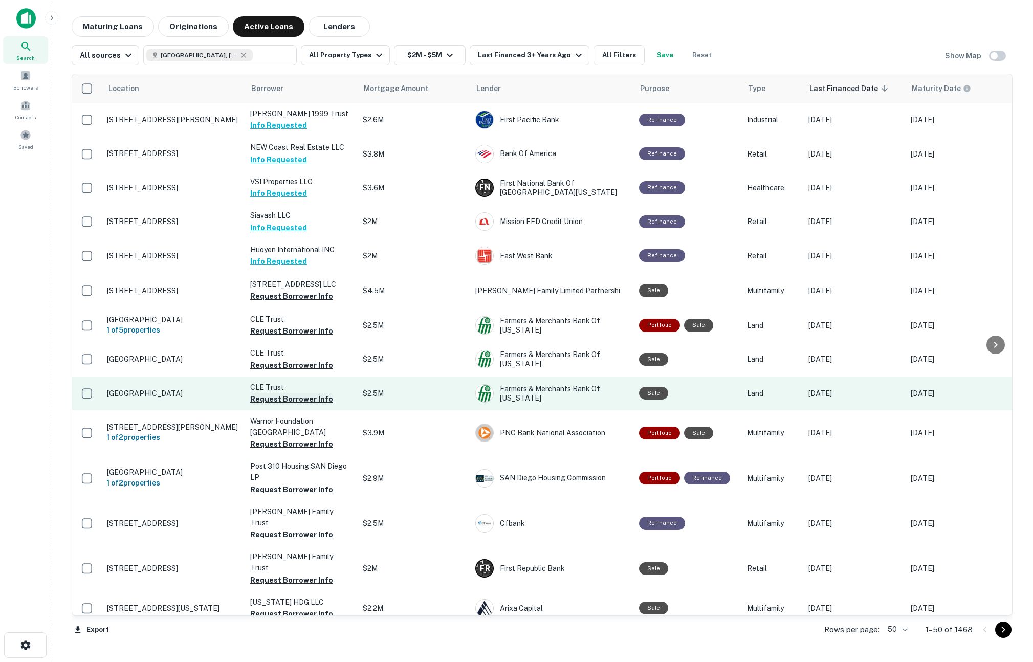
click at [296, 399] on button "Request Borrower Info" at bounding box center [291, 399] width 83 height 12
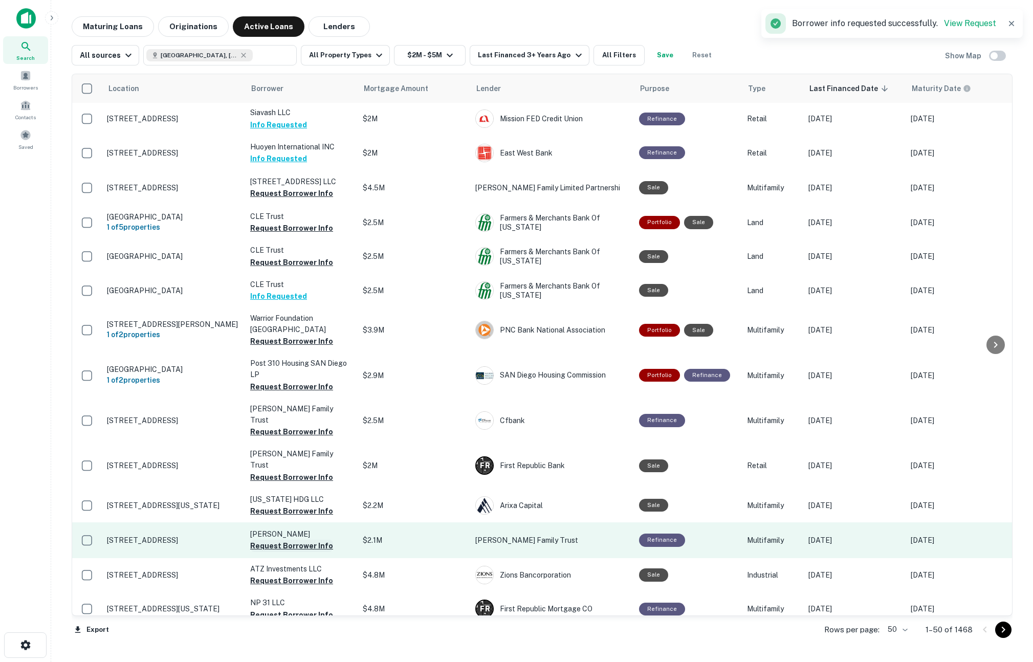
scroll to position [193, 0]
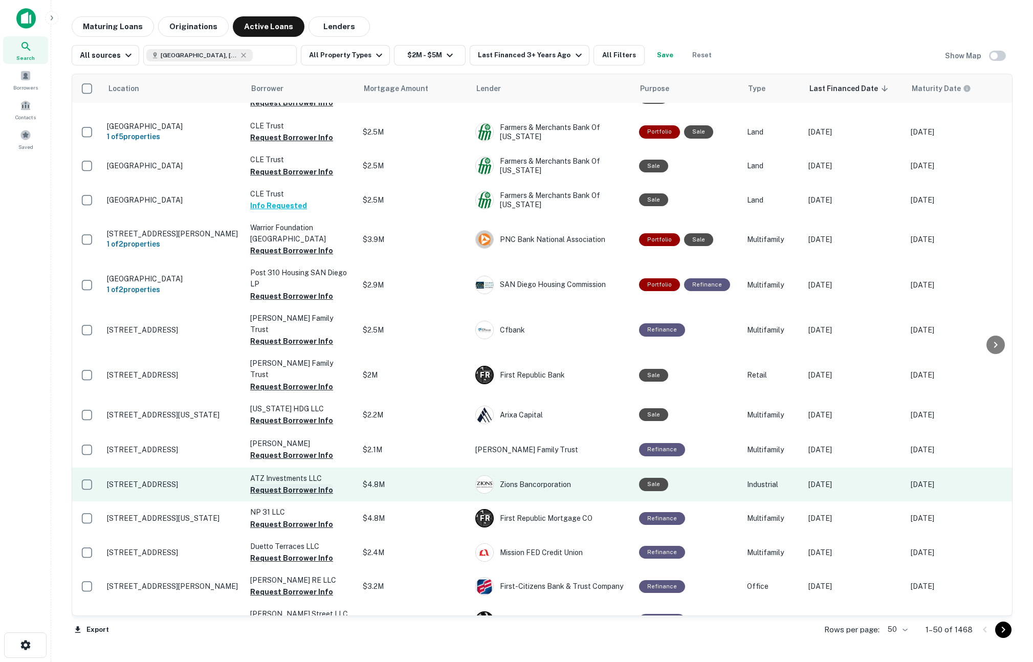
click at [292, 484] on button "Request Borrower Info" at bounding box center [291, 490] width 83 height 12
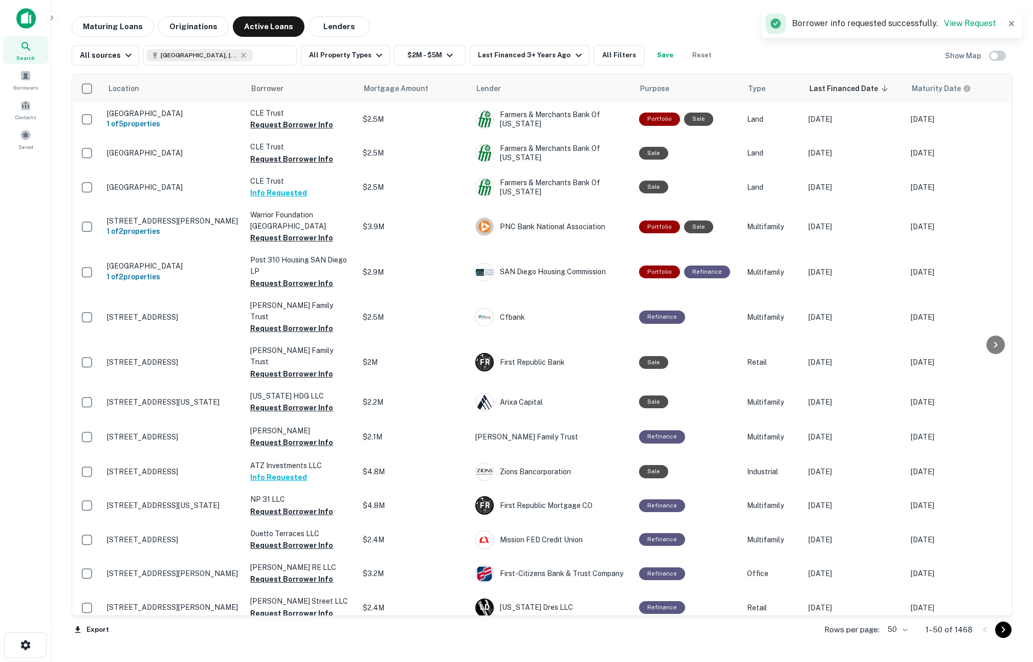
scroll to position [206, 0]
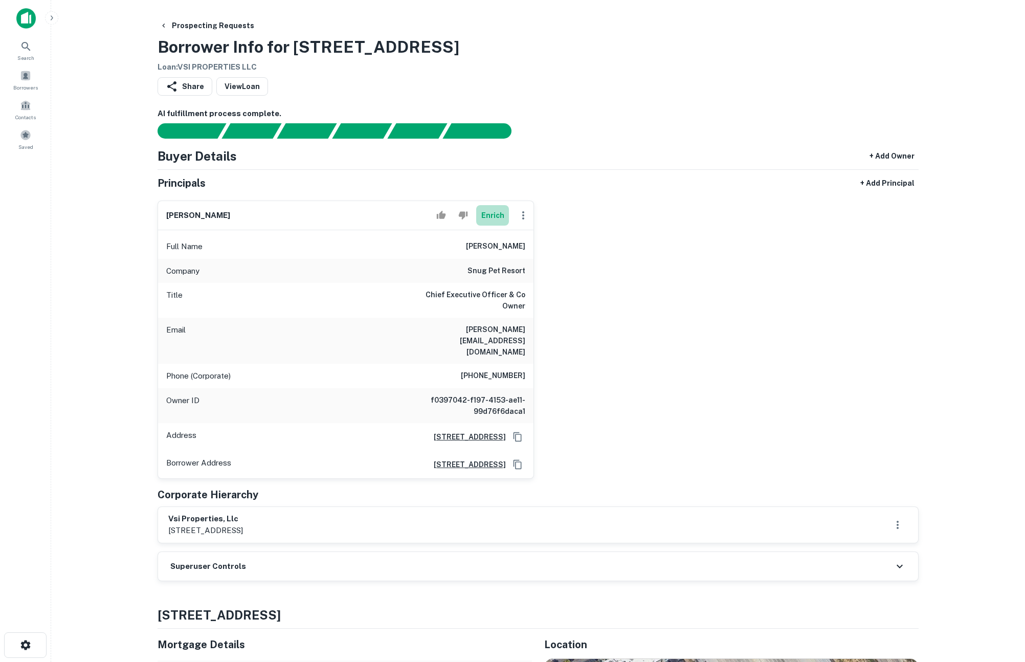
click at [500, 213] on button "Enrich" at bounding box center [492, 215] width 33 height 20
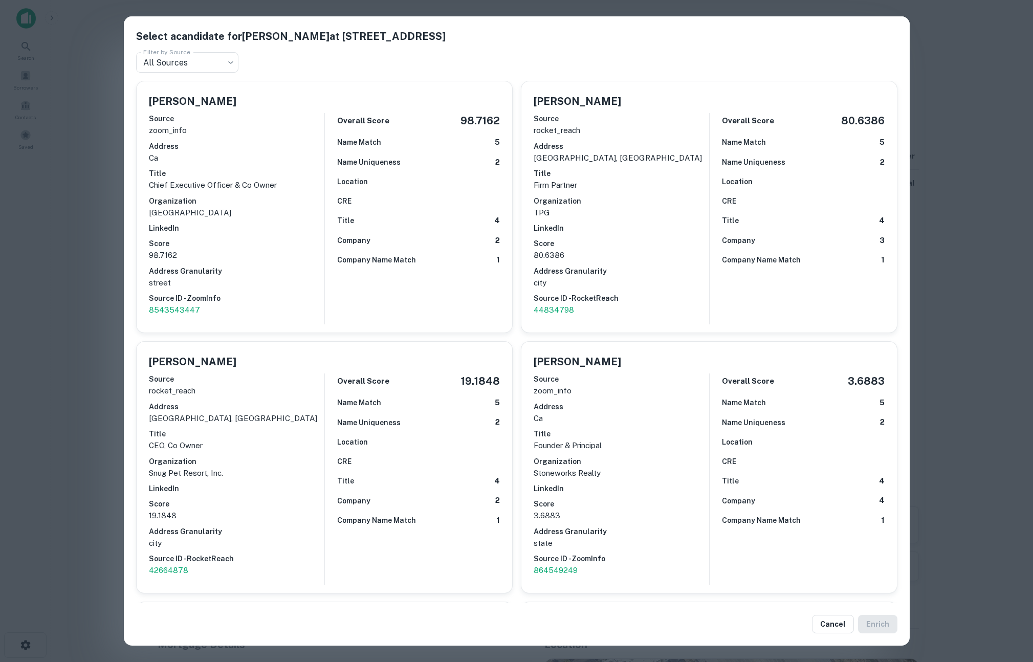
click at [101, 325] on div "Select a candidate for [PERSON_NAME] at [STREET_ADDRESS] Filter by Source All S…" at bounding box center [516, 331] width 1033 height 662
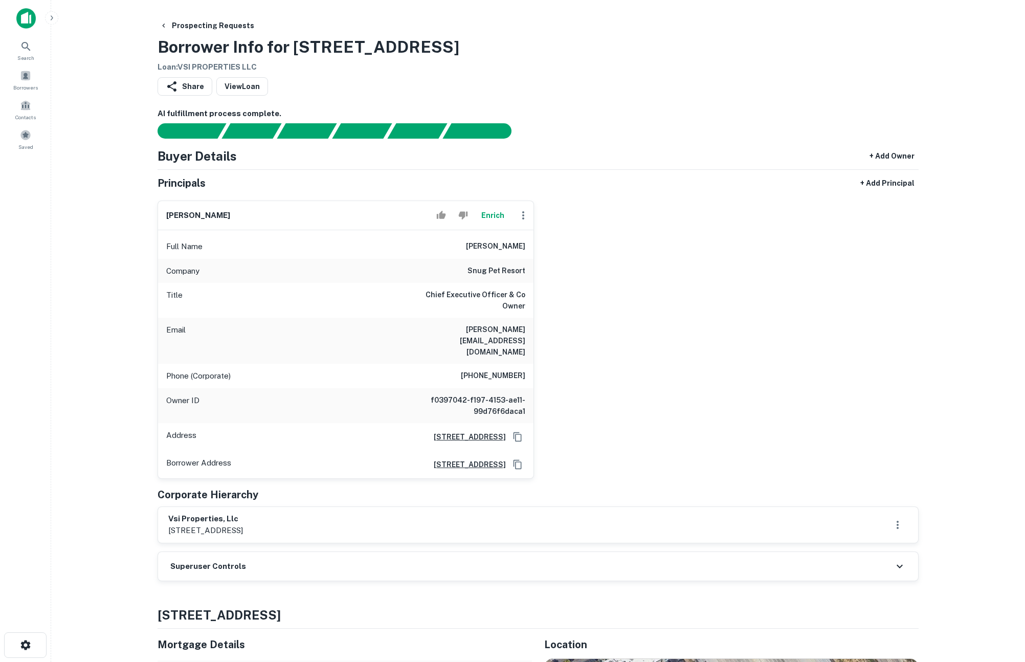
click at [975, 323] on main "Prospecting Requests Borrower Info for [STREET_ADDRESS] Loan : VSI PROPERTIES L…" at bounding box center [538, 331] width 974 height 662
